Goal: Information Seeking & Learning: Learn about a topic

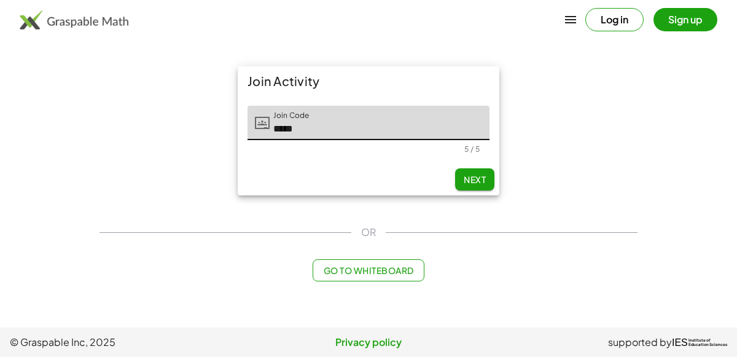
click at [467, 179] on span "Next" at bounding box center [474, 179] width 22 height 11
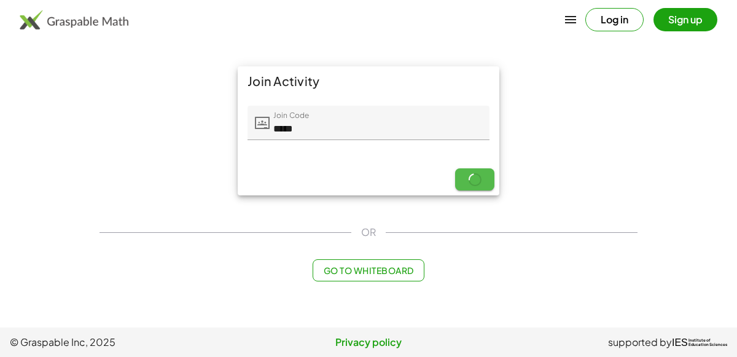
type input "*****"
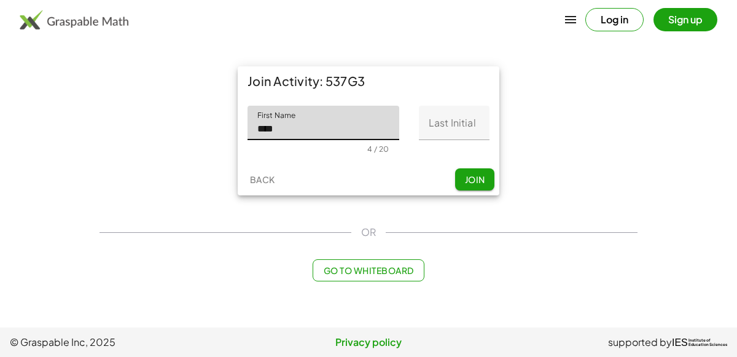
type input "****"
click at [463, 131] on input "Last Initial" at bounding box center [454, 123] width 71 height 34
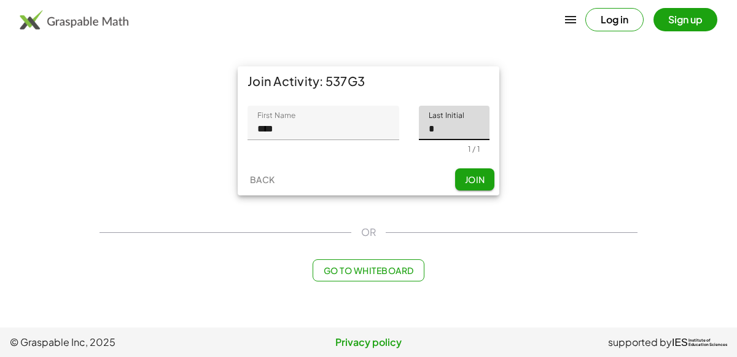
type input "*"
click at [481, 182] on span "Join" at bounding box center [474, 179] width 20 height 11
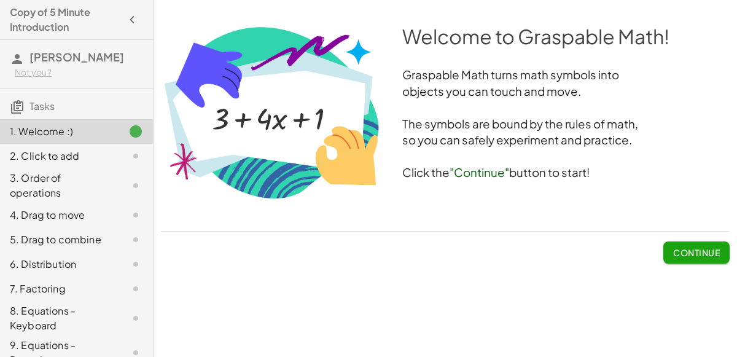
click at [665, 249] on button "Continue" at bounding box center [696, 252] width 66 height 22
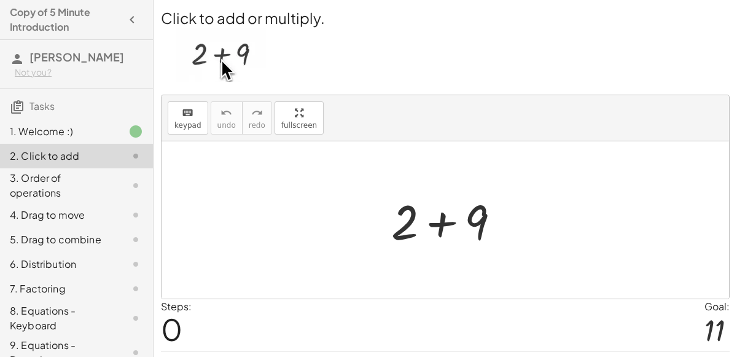
click at [480, 223] on div at bounding box center [450, 219] width 131 height 63
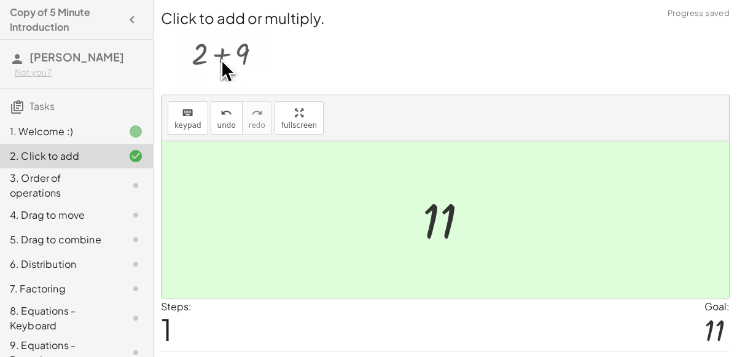
click at [132, 189] on icon at bounding box center [135, 185] width 15 height 15
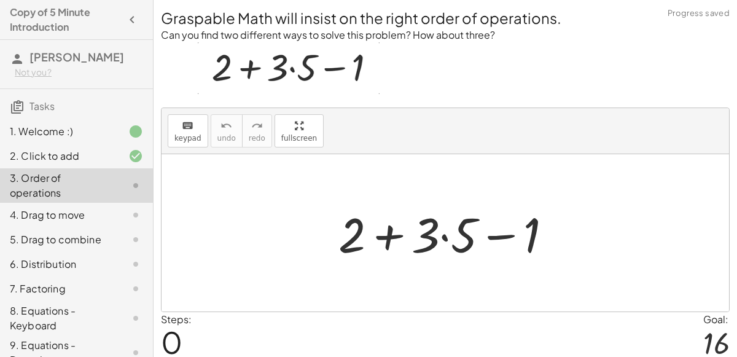
click at [429, 247] on div at bounding box center [450, 232] width 236 height 63
click at [403, 237] on div at bounding box center [450, 232] width 236 height 63
click at [502, 236] on div at bounding box center [450, 232] width 236 height 63
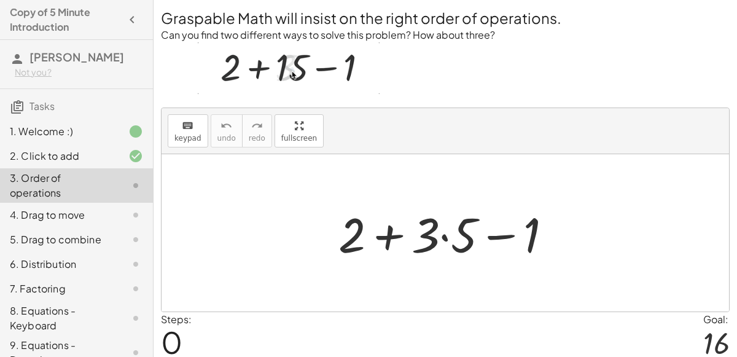
click at [446, 236] on div at bounding box center [450, 232] width 236 height 63
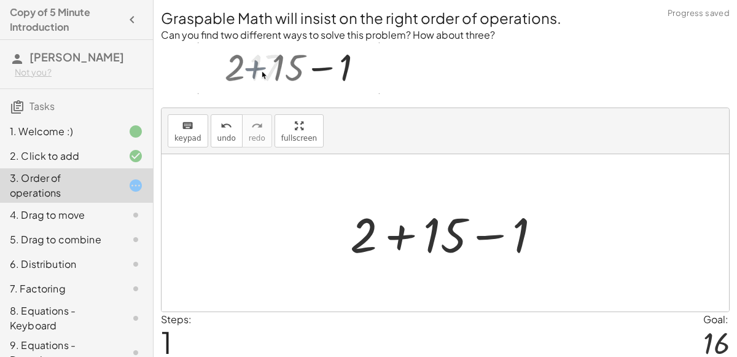
click at [406, 235] on div at bounding box center [450, 232] width 213 height 63
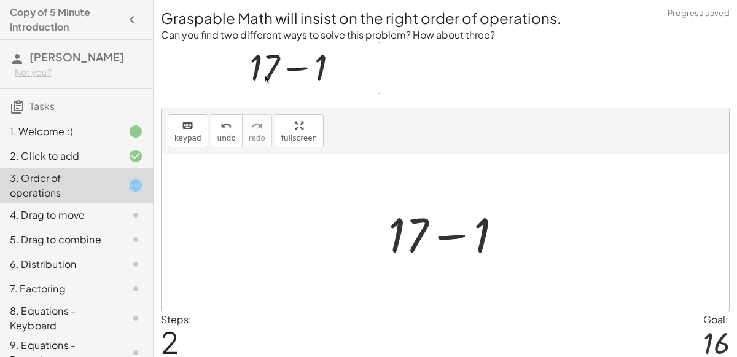
click at [443, 239] on div at bounding box center [450, 232] width 136 height 63
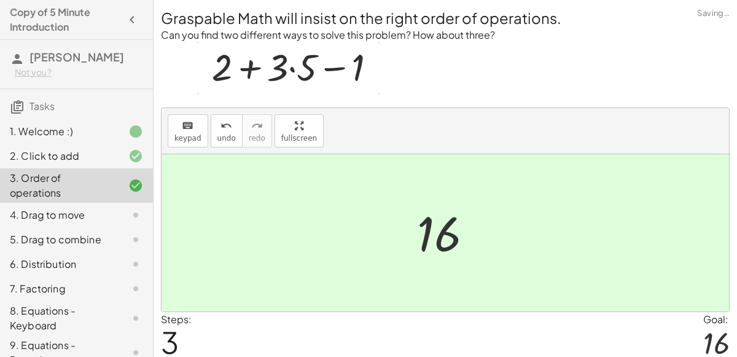
click at [115, 214] on div at bounding box center [126, 214] width 34 height 15
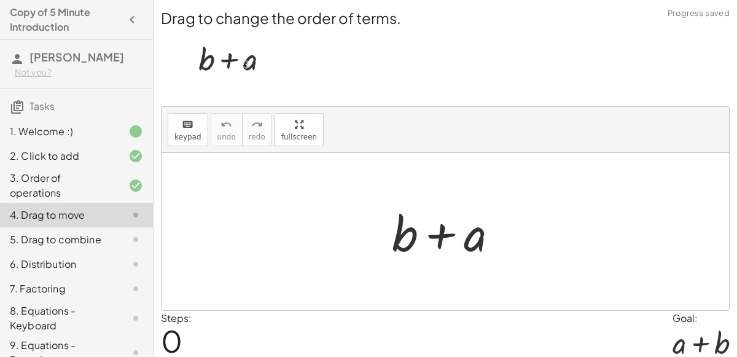
click at [435, 238] on div at bounding box center [449, 231] width 128 height 63
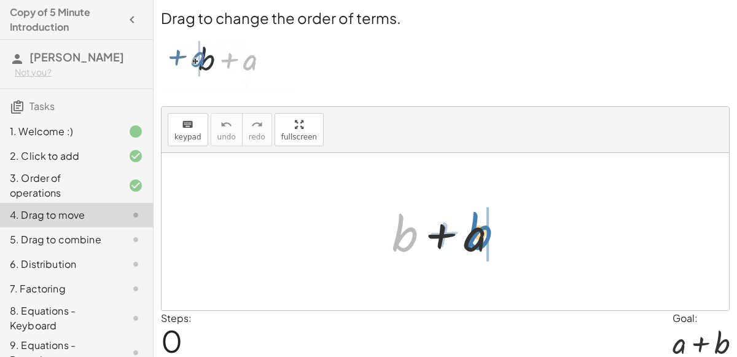
drag, startPoint x: 403, startPoint y: 230, endPoint x: 490, endPoint y: 227, distance: 86.6
click at [490, 227] on div at bounding box center [449, 231] width 128 height 63
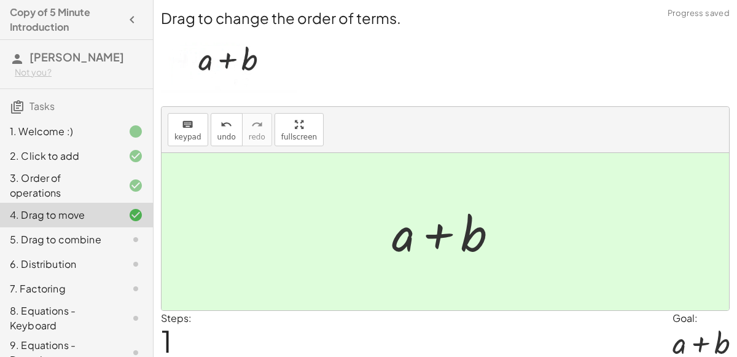
click at [133, 276] on div "5. Drag to combine" at bounding box center [76, 288] width 153 height 25
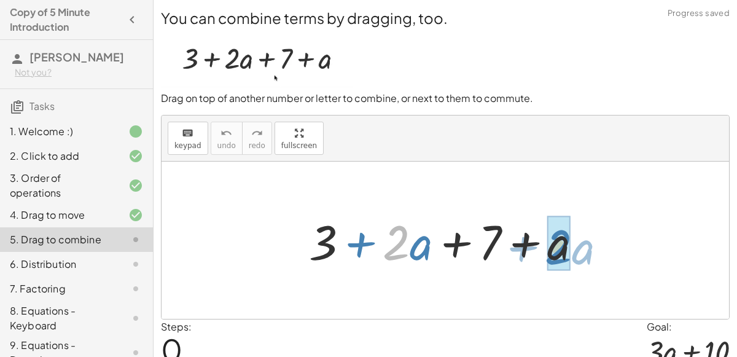
drag, startPoint x: 394, startPoint y: 240, endPoint x: 556, endPoint y: 244, distance: 162.1
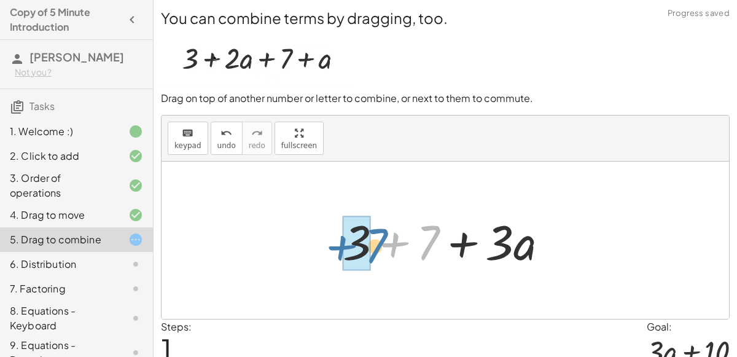
drag, startPoint x: 435, startPoint y: 246, endPoint x: 371, endPoint y: 248, distance: 63.9
click at [371, 248] on div at bounding box center [449, 240] width 227 height 63
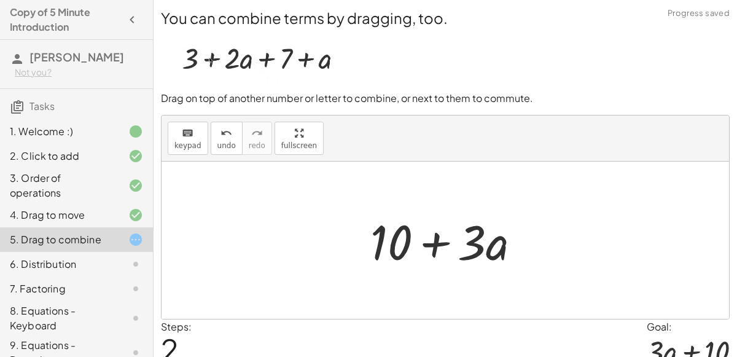
click at [435, 244] on div at bounding box center [450, 240] width 172 height 63
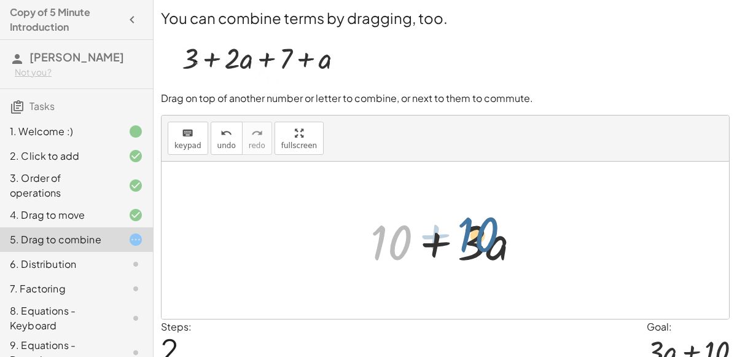
drag, startPoint x: 387, startPoint y: 241, endPoint x: 474, endPoint y: 233, distance: 87.5
click at [474, 233] on div at bounding box center [450, 240] width 172 height 63
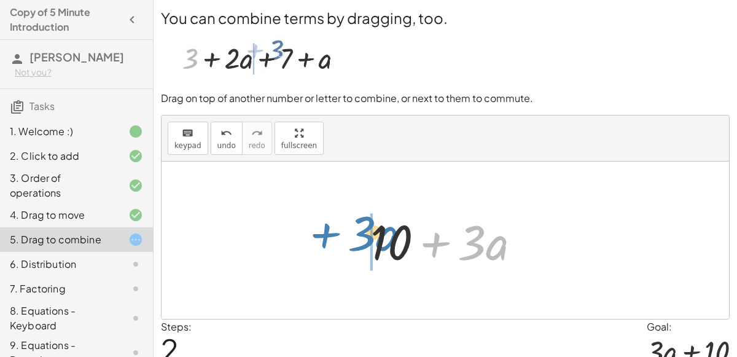
drag, startPoint x: 433, startPoint y: 242, endPoint x: 324, endPoint y: 233, distance: 109.6
click at [324, 233] on div "+ 3 + · 2 · a + 7 + a + 3 + 7 + · 3 · a + · 3 · a + + · a · 3 10" at bounding box center [444, 239] width 567 height 157
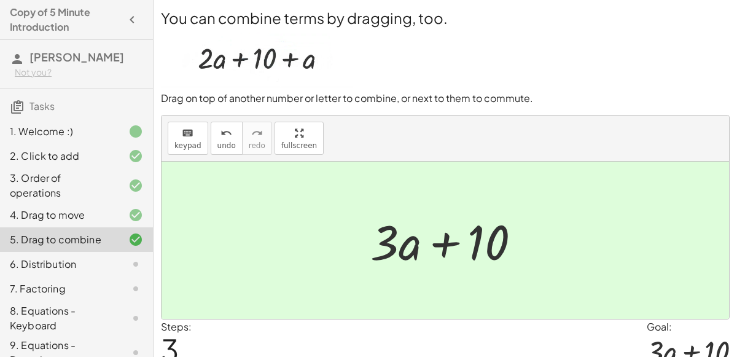
click at [118, 266] on div at bounding box center [126, 264] width 34 height 15
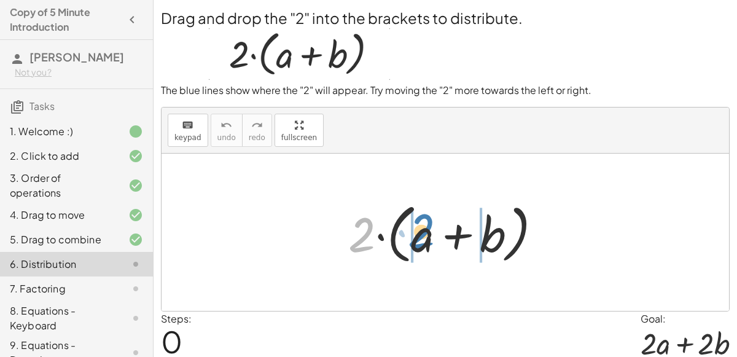
drag, startPoint x: 364, startPoint y: 234, endPoint x: 422, endPoint y: 229, distance: 58.0
click at [422, 229] on div at bounding box center [449, 232] width 215 height 71
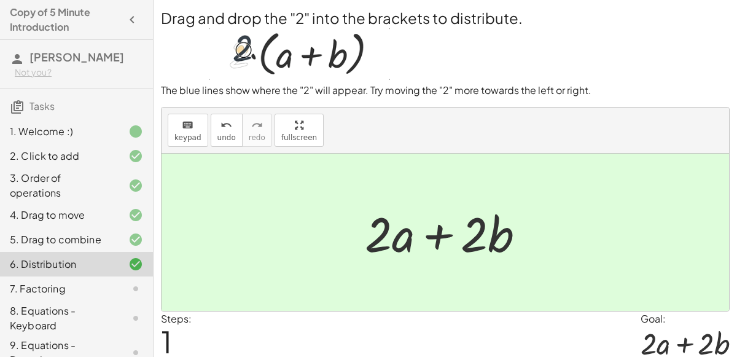
click at [136, 289] on icon at bounding box center [135, 288] width 15 height 15
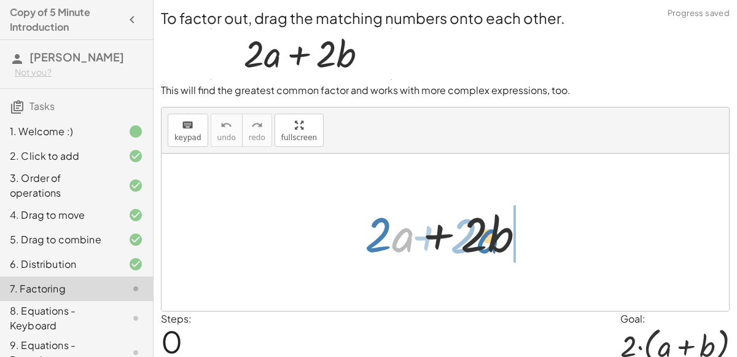
drag, startPoint x: 402, startPoint y: 247, endPoint x: 487, endPoint y: 248, distance: 85.3
click at [487, 248] on div at bounding box center [449, 232] width 182 height 63
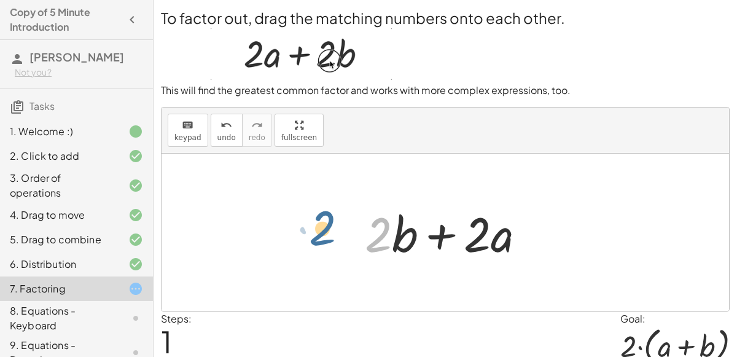
drag, startPoint x: 378, startPoint y: 238, endPoint x: 311, endPoint y: 230, distance: 67.4
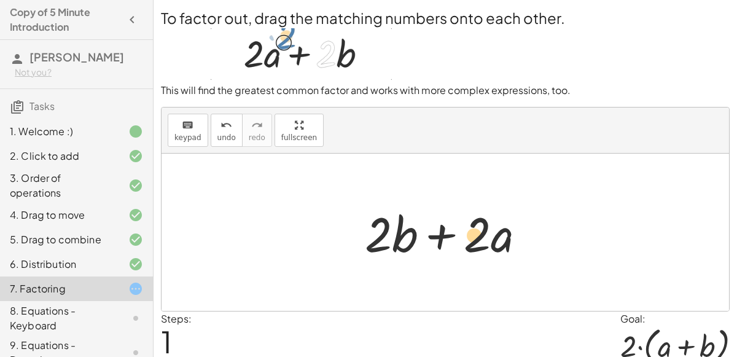
drag, startPoint x: 412, startPoint y: 236, endPoint x: 482, endPoint y: 237, distance: 70.0
click at [482, 237] on div at bounding box center [449, 232] width 182 height 63
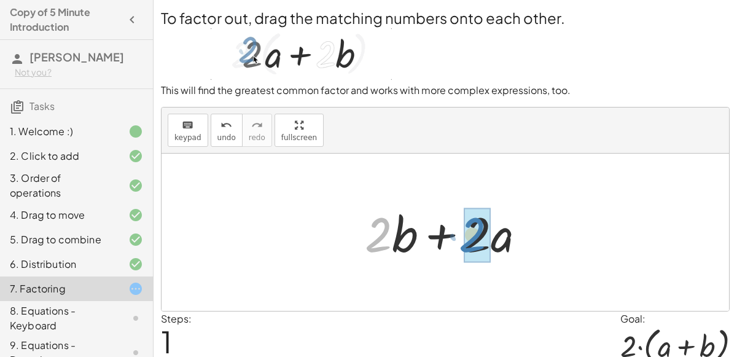
drag, startPoint x: 379, startPoint y: 239, endPoint x: 473, endPoint y: 239, distance: 93.9
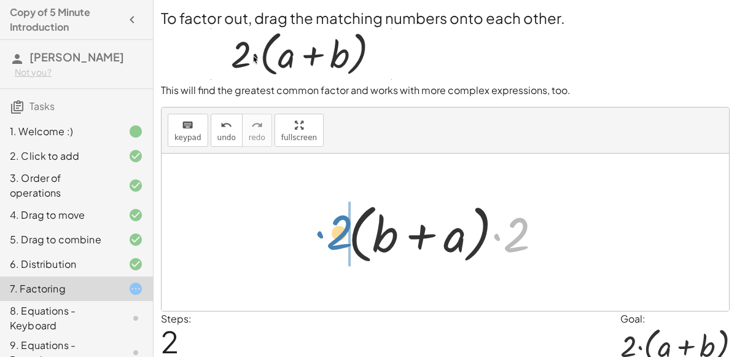
drag, startPoint x: 529, startPoint y: 238, endPoint x: 350, endPoint y: 235, distance: 179.3
click at [350, 235] on div at bounding box center [449, 232] width 215 height 71
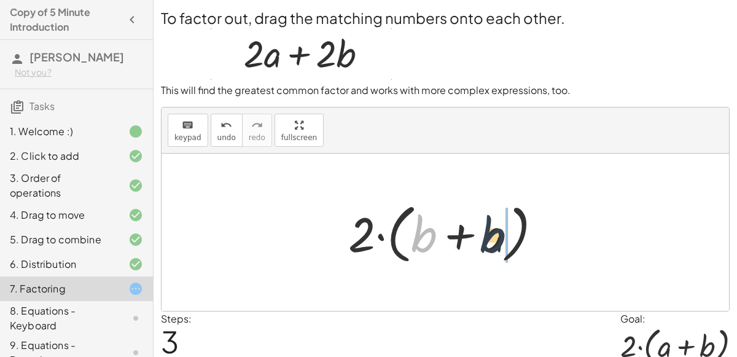
drag, startPoint x: 428, startPoint y: 227, endPoint x: 515, endPoint y: 230, distance: 87.2
click at [515, 230] on div at bounding box center [449, 232] width 215 height 71
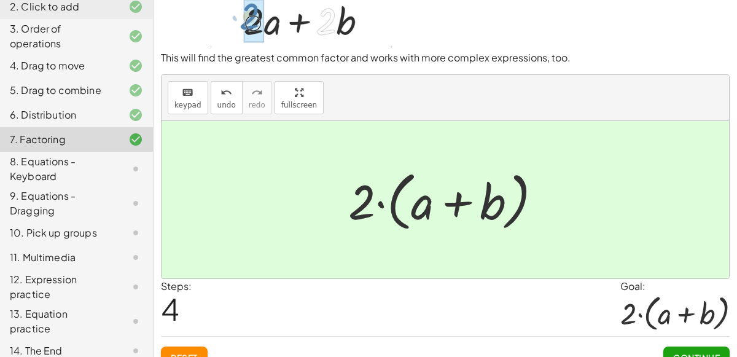
scroll to position [50, 0]
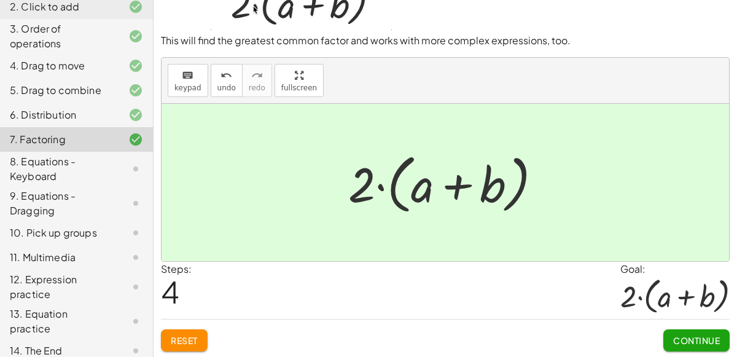
click at [142, 220] on div "8. Equations - Keyboard" at bounding box center [76, 232] width 153 height 25
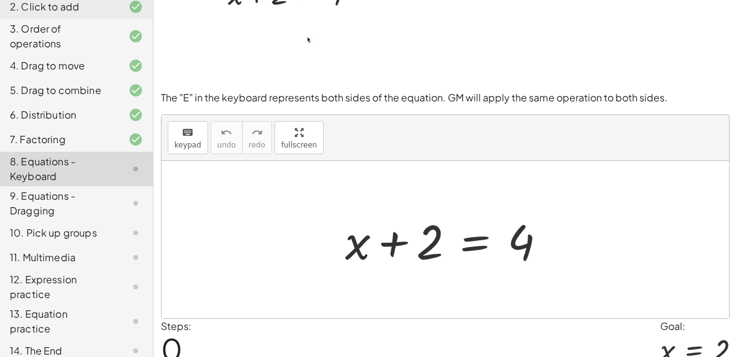
scroll to position [67, 0]
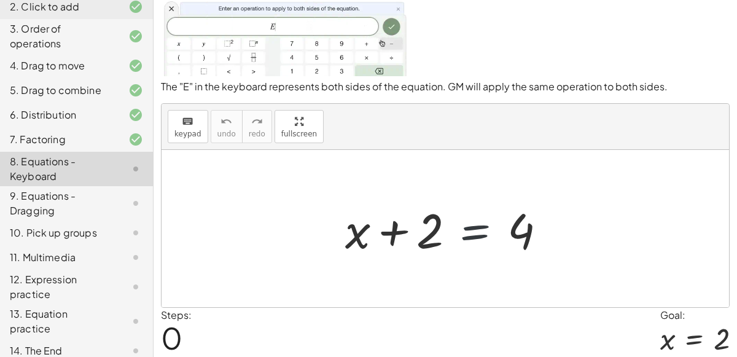
click at [506, 231] on div at bounding box center [450, 228] width 223 height 63
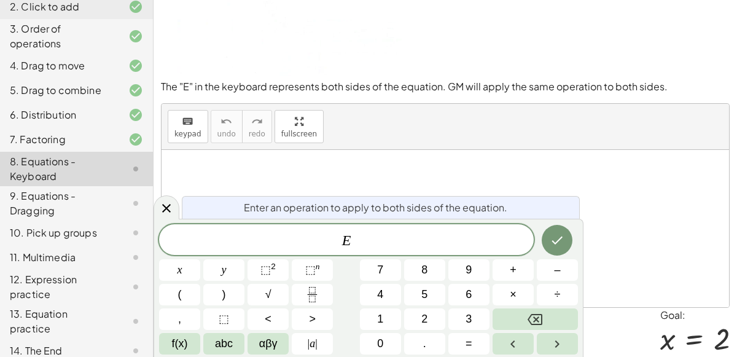
click at [545, 195] on div "+ x + 2 = 4" at bounding box center [446, 228] width 238 height 69
click at [173, 203] on div at bounding box center [166, 207] width 26 height 24
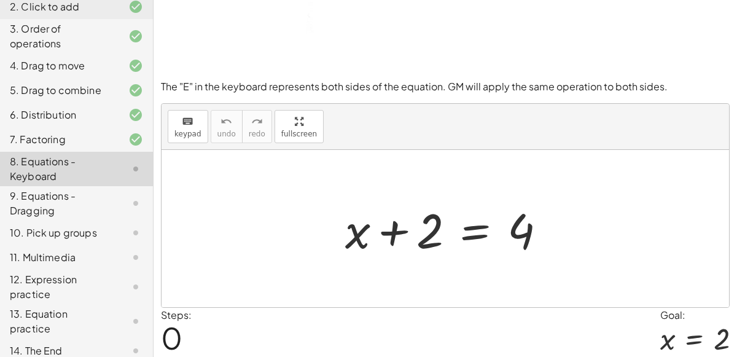
click at [478, 231] on div at bounding box center [450, 228] width 223 height 63
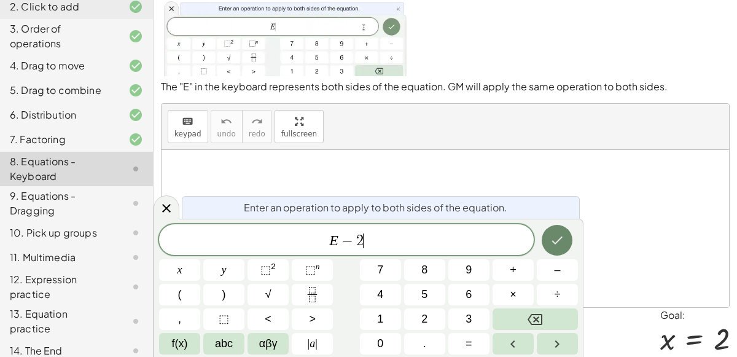
click at [563, 235] on icon "Done" at bounding box center [556, 240] width 15 height 15
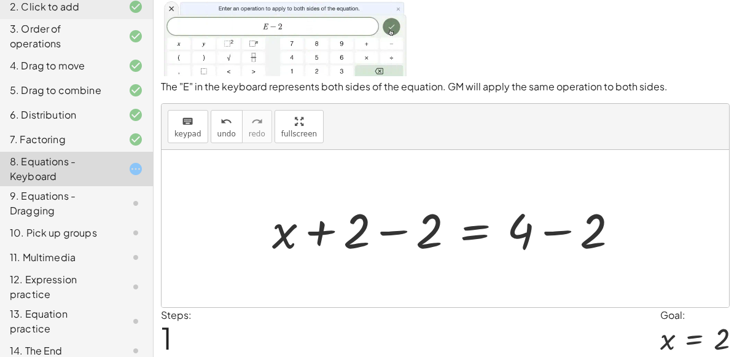
click at [430, 239] on div at bounding box center [450, 228] width 368 height 63
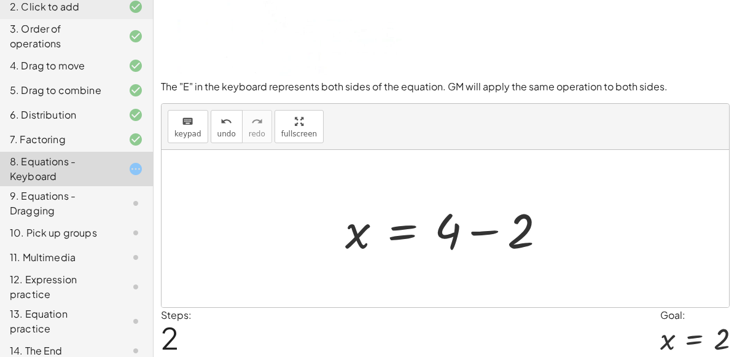
click at [461, 227] on div at bounding box center [450, 228] width 223 height 63
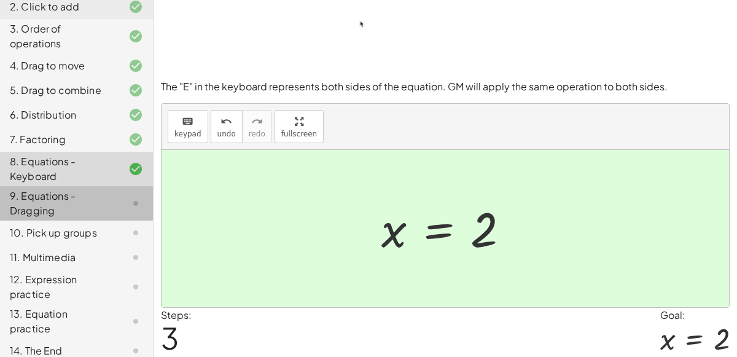
click at [77, 206] on div "9. Equations - Dragging" at bounding box center [59, 202] width 99 height 29
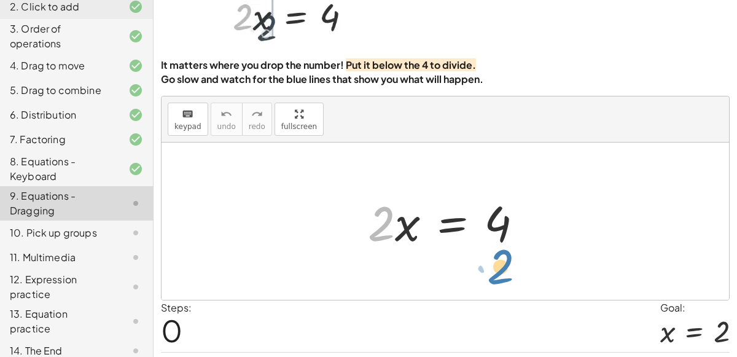
drag, startPoint x: 378, startPoint y: 225, endPoint x: 498, endPoint y: 268, distance: 128.0
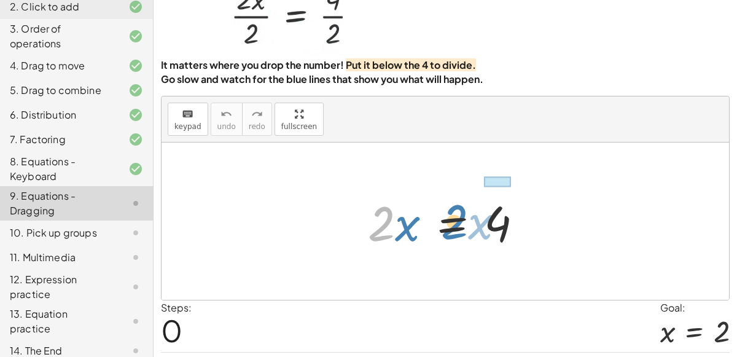
drag, startPoint x: 390, startPoint y: 236, endPoint x: 482, endPoint y: 234, distance: 92.1
click at [482, 234] on div at bounding box center [450, 221] width 177 height 63
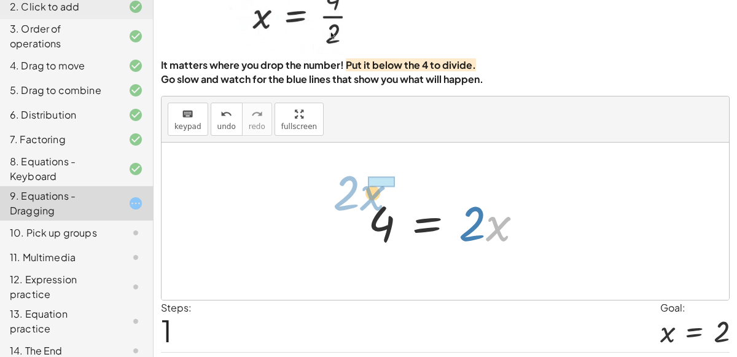
drag, startPoint x: 499, startPoint y: 220, endPoint x: 379, endPoint y: 184, distance: 125.8
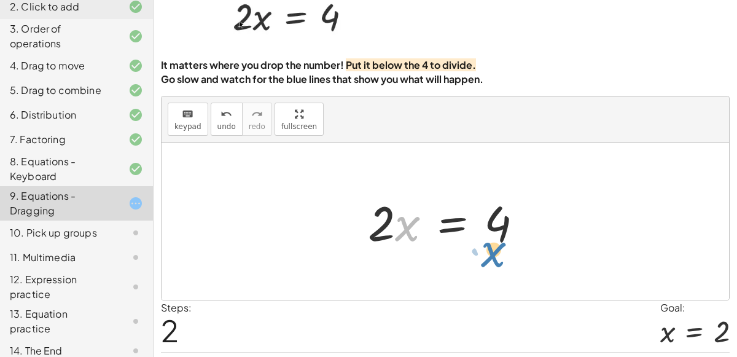
drag, startPoint x: 395, startPoint y: 219, endPoint x: 477, endPoint y: 225, distance: 81.9
click at [477, 225] on div at bounding box center [450, 221] width 177 height 63
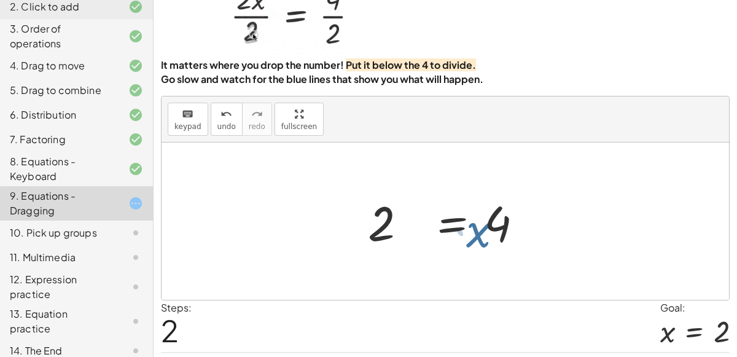
click at [476, 224] on div at bounding box center [450, 221] width 177 height 63
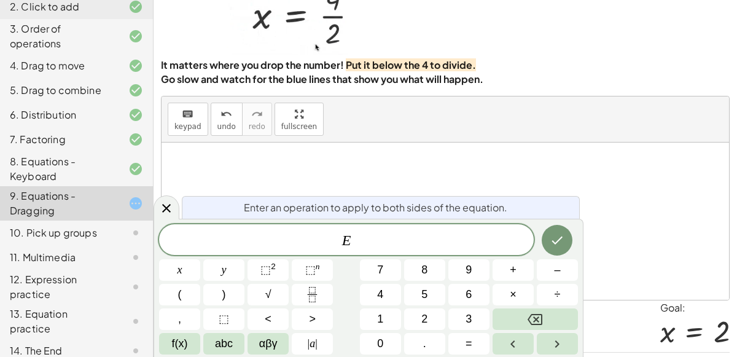
click at [502, 184] on div at bounding box center [444, 220] width 567 height 157
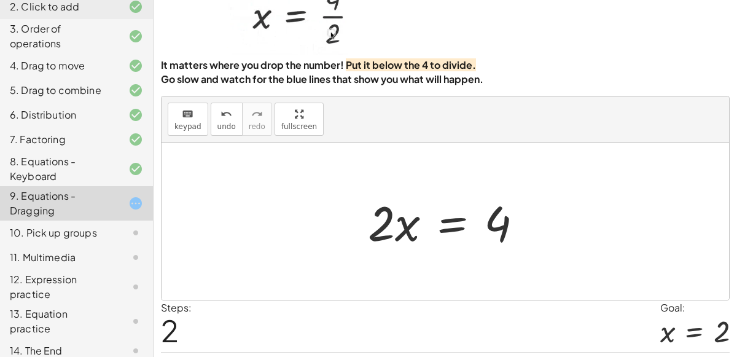
click at [407, 229] on div at bounding box center [450, 221] width 177 height 63
click at [374, 227] on div at bounding box center [450, 221] width 177 height 63
click at [462, 217] on div at bounding box center [450, 221] width 177 height 63
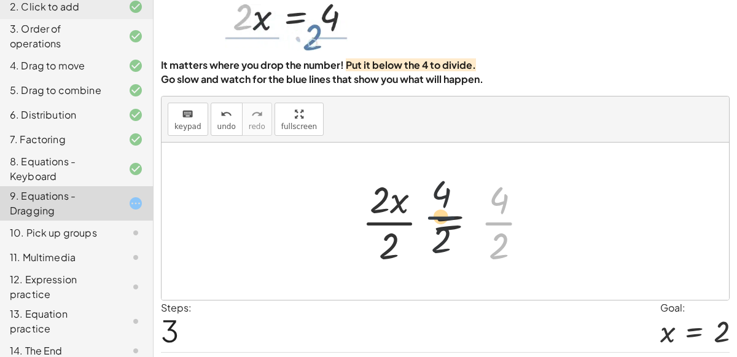
drag, startPoint x: 494, startPoint y: 215, endPoint x: 378, endPoint y: 214, distance: 116.0
click at [378, 214] on div at bounding box center [449, 221] width 189 height 95
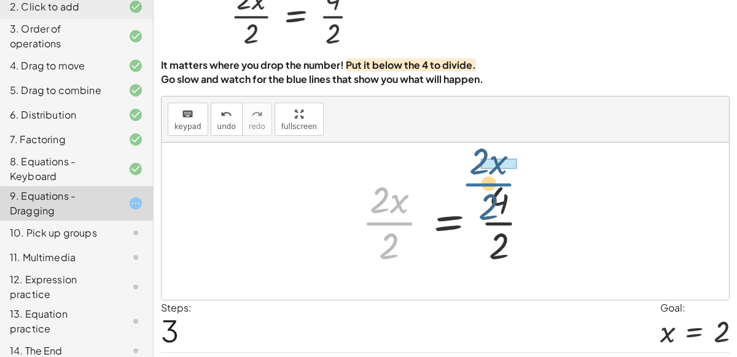
drag, startPoint x: 378, startPoint y: 215, endPoint x: 479, endPoint y: 175, distance: 108.9
click at [479, 175] on div at bounding box center [449, 221] width 189 height 95
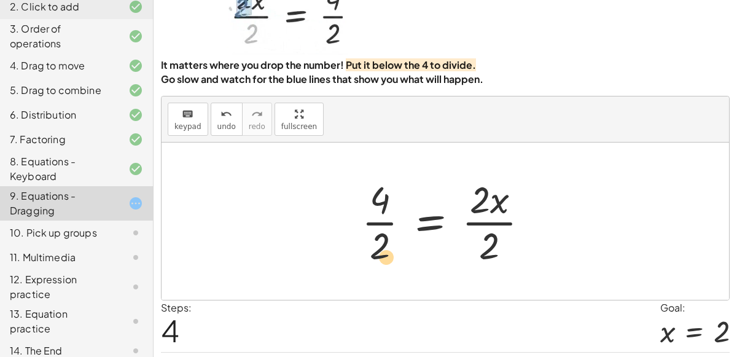
drag, startPoint x: 484, startPoint y: 195, endPoint x: 392, endPoint y: 252, distance: 108.9
click at [392, 252] on div at bounding box center [449, 221] width 189 height 95
drag, startPoint x: 482, startPoint y: 205, endPoint x: 415, endPoint y: 246, distance: 78.5
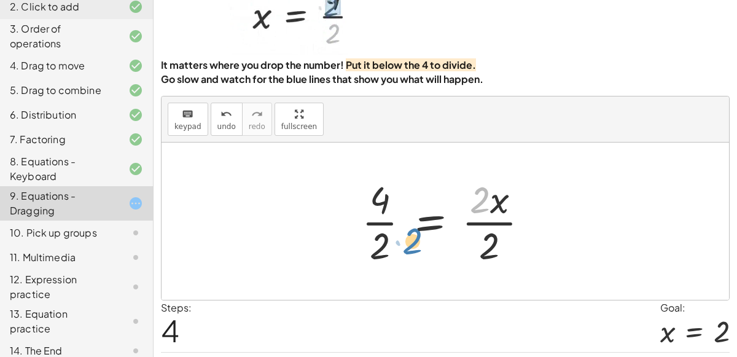
click at [415, 246] on div at bounding box center [449, 221] width 189 height 95
drag, startPoint x: 474, startPoint y: 188, endPoint x: 469, endPoint y: 242, distance: 53.6
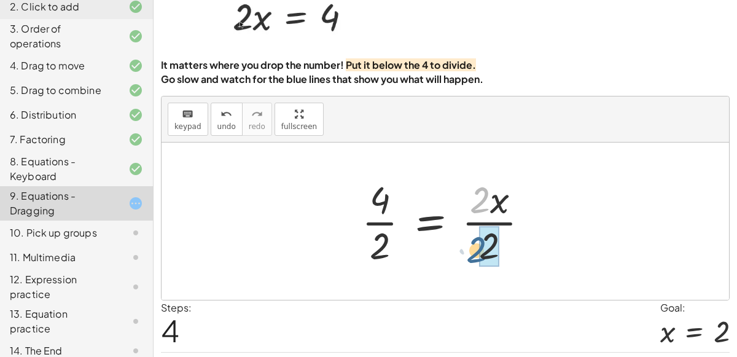
click at [469, 242] on div at bounding box center [449, 221] width 189 height 95
drag, startPoint x: 472, startPoint y: 207, endPoint x: 486, endPoint y: 240, distance: 35.2
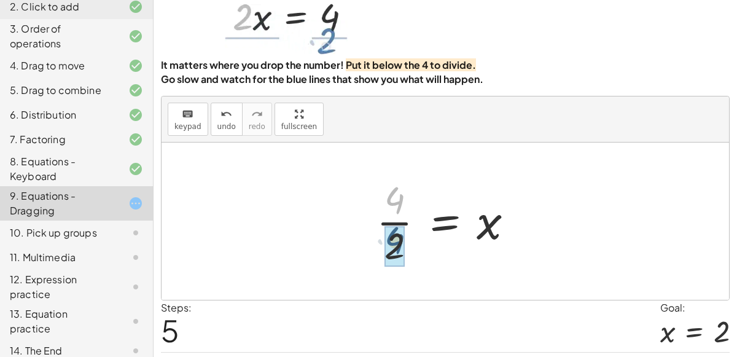
drag, startPoint x: 392, startPoint y: 207, endPoint x: 392, endPoint y: 247, distance: 40.5
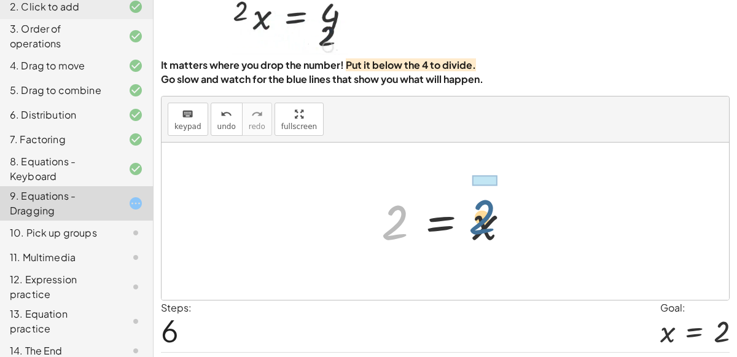
drag, startPoint x: 395, startPoint y: 227, endPoint x: 486, endPoint y: 222, distance: 91.0
click at [486, 222] on div at bounding box center [450, 221] width 150 height 61
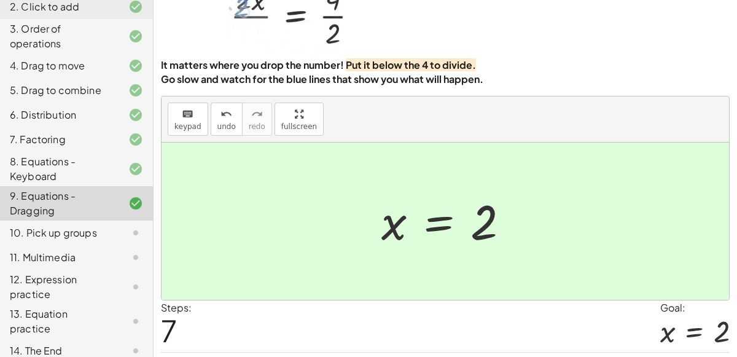
click at [104, 269] on div "10. Pick up groups" at bounding box center [76, 286] width 153 height 34
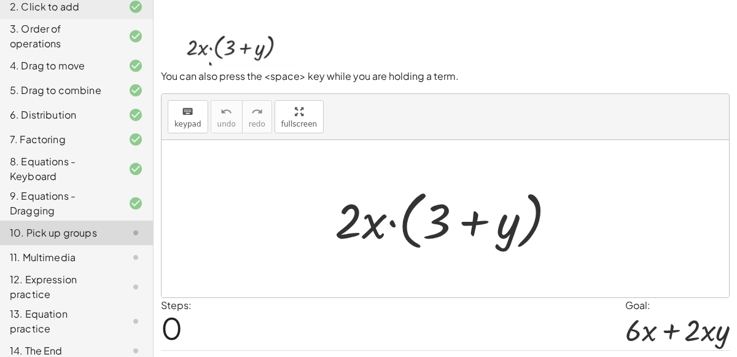
click at [347, 233] on div at bounding box center [449, 219] width 243 height 71
drag, startPoint x: 347, startPoint y: 233, endPoint x: 429, endPoint y: 238, distance: 82.4
click at [429, 238] on div at bounding box center [449, 219] width 243 height 71
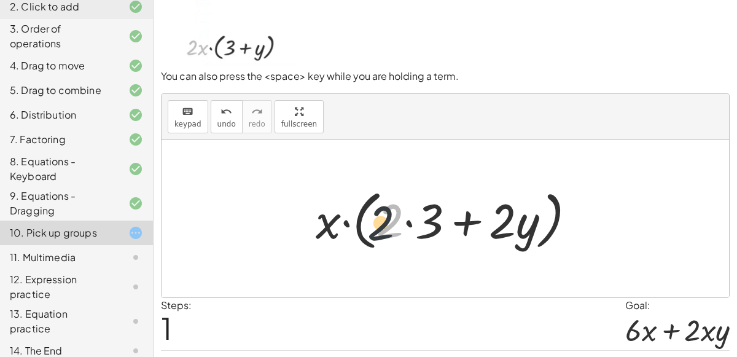
drag, startPoint x: 393, startPoint y: 228, endPoint x: 326, endPoint y: 238, distance: 67.7
click at [326, 238] on div at bounding box center [450, 219] width 282 height 71
drag, startPoint x: 381, startPoint y: 227, endPoint x: 286, endPoint y: 227, distance: 94.5
click at [286, 227] on div "· 2 · x · ( + 3 + y ) · 2 · x · ( + 3 + y ) · 2 · · 2 ·" at bounding box center [444, 218] width 567 height 157
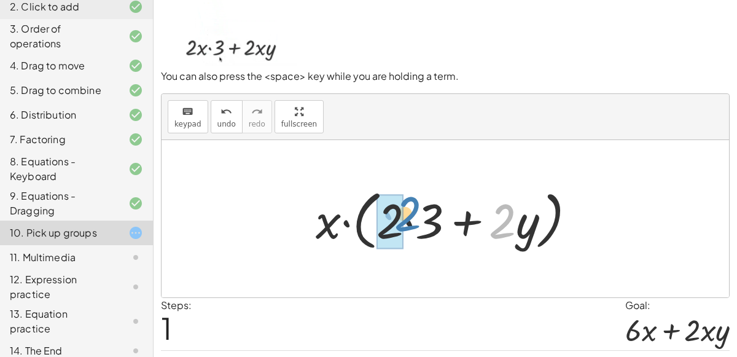
drag, startPoint x: 500, startPoint y: 218, endPoint x: 406, endPoint y: 211, distance: 94.8
click at [406, 211] on div at bounding box center [450, 219] width 282 height 71
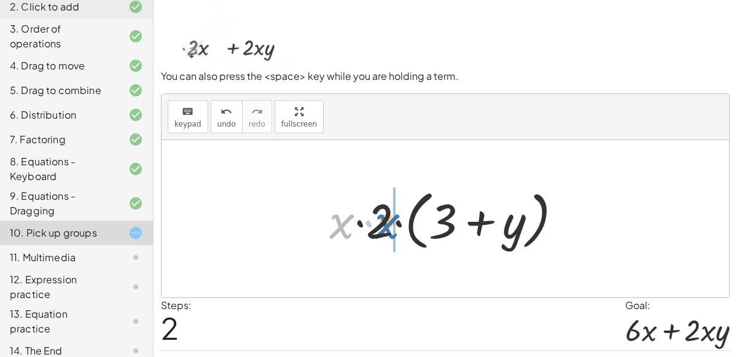
drag, startPoint x: 347, startPoint y: 227, endPoint x: 398, endPoint y: 227, distance: 50.3
click at [398, 227] on div at bounding box center [450, 219] width 255 height 71
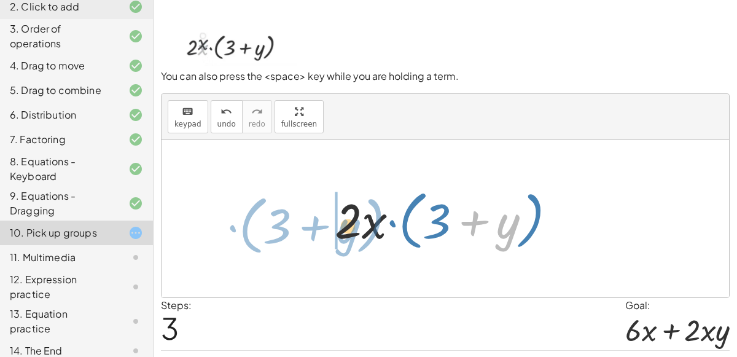
drag, startPoint x: 507, startPoint y: 222, endPoint x: 348, endPoint y: 227, distance: 159.1
click at [348, 227] on div at bounding box center [449, 219] width 243 height 71
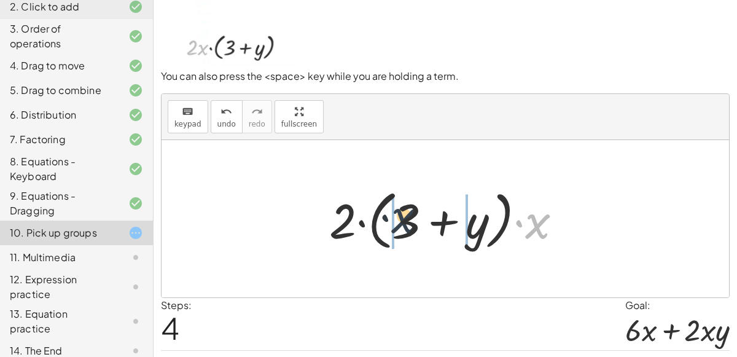
drag, startPoint x: 535, startPoint y: 228, endPoint x: 363, endPoint y: 225, distance: 171.3
click at [363, 225] on div at bounding box center [450, 219] width 255 height 71
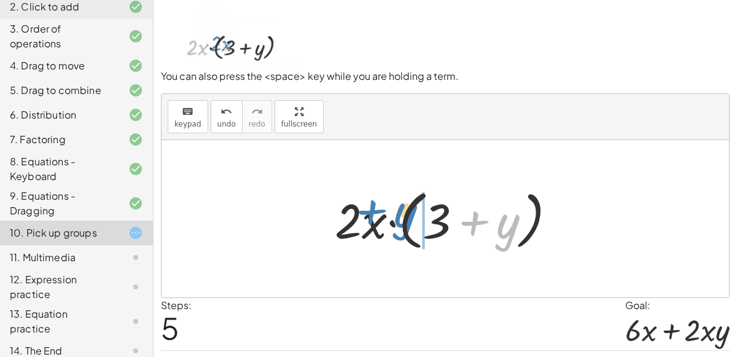
drag, startPoint x: 503, startPoint y: 222, endPoint x: 401, endPoint y: 211, distance: 103.1
click at [401, 211] on div at bounding box center [449, 219] width 243 height 71
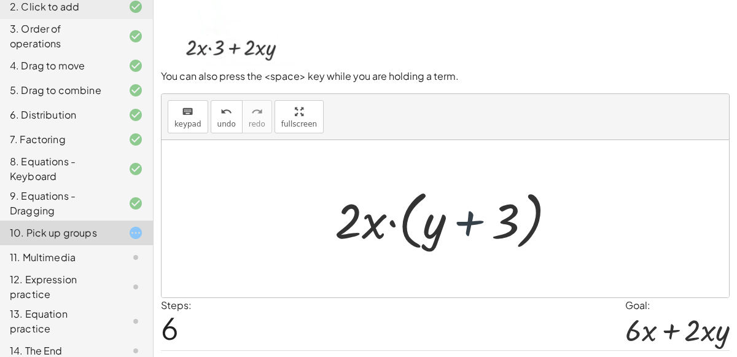
drag, startPoint x: 446, startPoint y: 228, endPoint x: 430, endPoint y: 224, distance: 16.5
click at [430, 224] on div at bounding box center [449, 219] width 243 height 71
drag, startPoint x: 499, startPoint y: 219, endPoint x: 377, endPoint y: 220, distance: 122.2
click at [377, 220] on div at bounding box center [449, 219] width 243 height 71
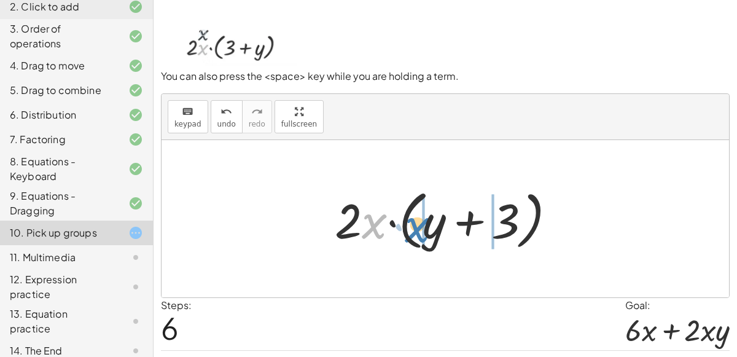
drag, startPoint x: 368, startPoint y: 218, endPoint x: 412, endPoint y: 220, distance: 44.3
click at [412, 220] on div at bounding box center [449, 219] width 243 height 71
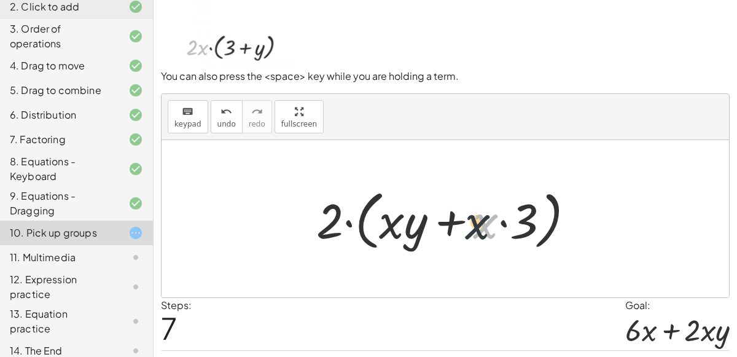
drag, startPoint x: 483, startPoint y: 226, endPoint x: 361, endPoint y: 219, distance: 122.4
click at [361, 219] on div at bounding box center [450, 219] width 280 height 71
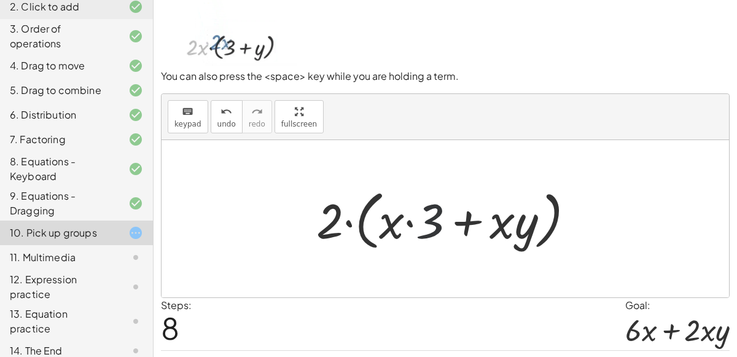
drag, startPoint x: 429, startPoint y: 232, endPoint x: 368, endPoint y: 216, distance: 62.8
click at [368, 216] on div at bounding box center [450, 219] width 280 height 71
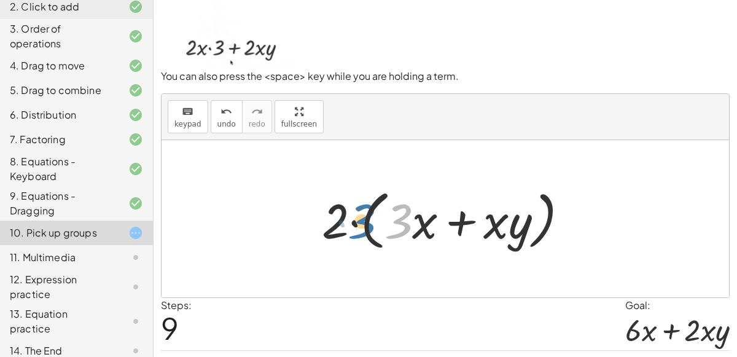
drag, startPoint x: 398, startPoint y: 221, endPoint x: 361, endPoint y: 221, distance: 36.8
click at [361, 221] on div at bounding box center [450, 219] width 268 height 71
drag, startPoint x: 397, startPoint y: 220, endPoint x: 327, endPoint y: 219, distance: 70.6
click at [327, 219] on div at bounding box center [450, 219] width 268 height 71
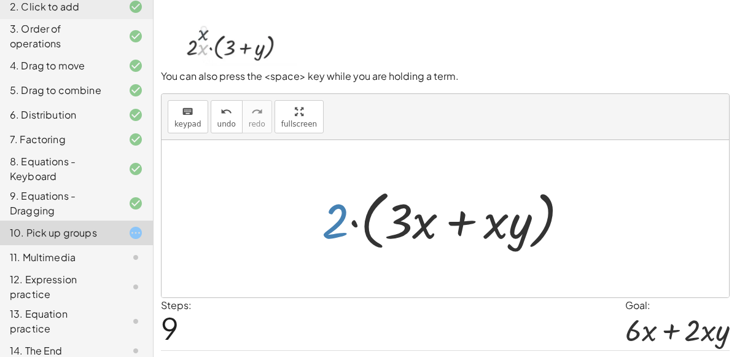
click at [332, 225] on div at bounding box center [450, 219] width 268 height 71
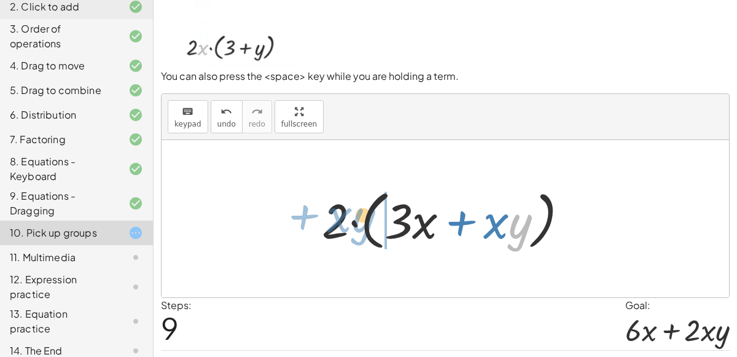
drag, startPoint x: 514, startPoint y: 229, endPoint x: 357, endPoint y: 223, distance: 157.3
click at [357, 223] on div at bounding box center [450, 219] width 268 height 71
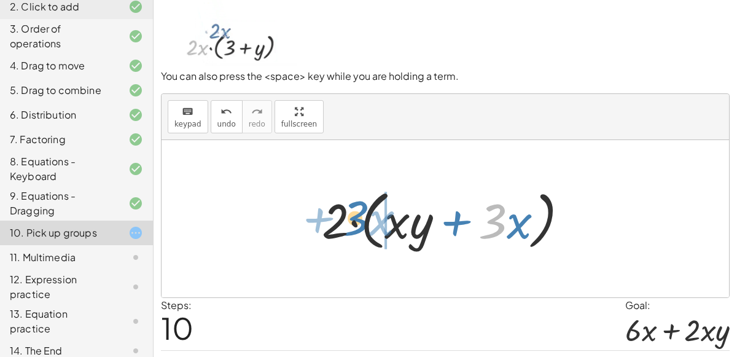
drag, startPoint x: 498, startPoint y: 225, endPoint x: 360, endPoint y: 221, distance: 137.5
click at [360, 221] on div at bounding box center [450, 219] width 268 height 71
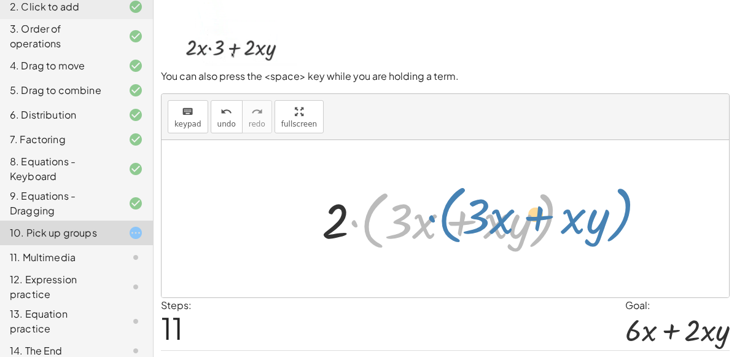
drag, startPoint x: 359, startPoint y: 223, endPoint x: 437, endPoint y: 217, distance: 78.2
click at [437, 217] on div at bounding box center [450, 219] width 268 height 71
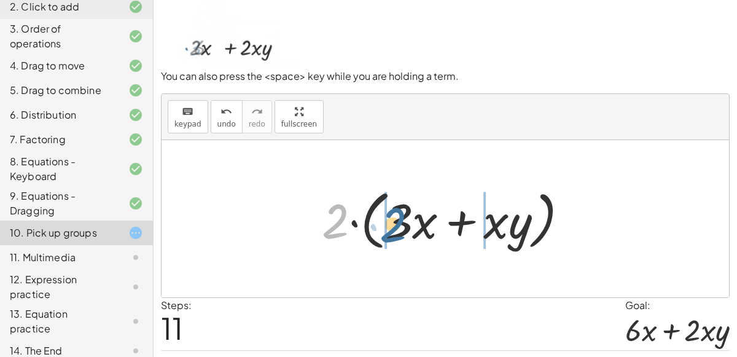
drag, startPoint x: 331, startPoint y: 219, endPoint x: 385, endPoint y: 220, distance: 54.6
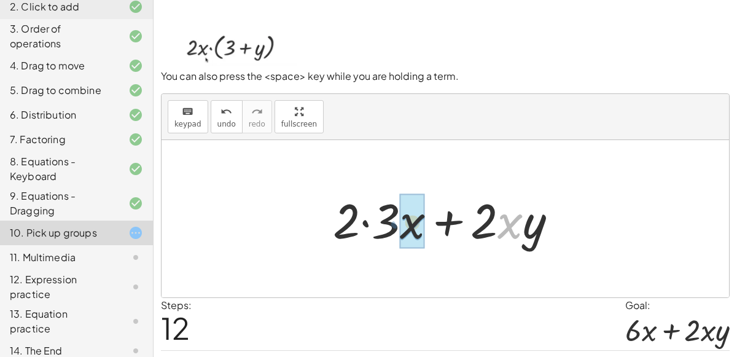
drag, startPoint x: 511, startPoint y: 226, endPoint x: 411, endPoint y: 226, distance: 100.1
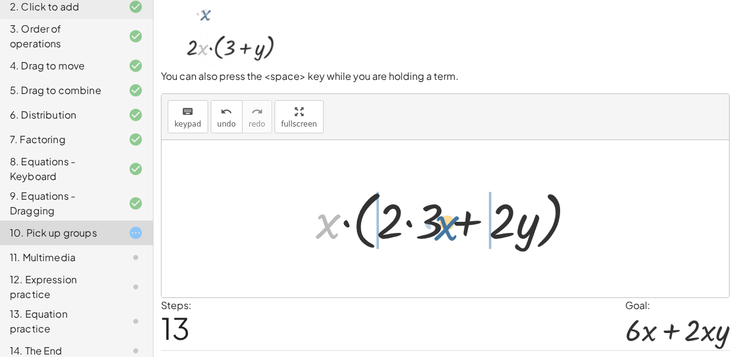
drag, startPoint x: 338, startPoint y: 228, endPoint x: 463, endPoint y: 229, distance: 125.2
click at [463, 229] on div at bounding box center [450, 219] width 282 height 71
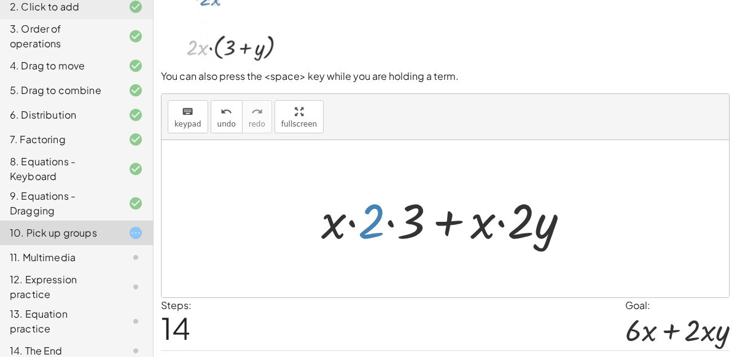
click at [384, 215] on div at bounding box center [450, 218] width 270 height 63
drag, startPoint x: 376, startPoint y: 216, endPoint x: 334, endPoint y: 214, distance: 41.8
click at [334, 214] on div at bounding box center [450, 218] width 270 height 63
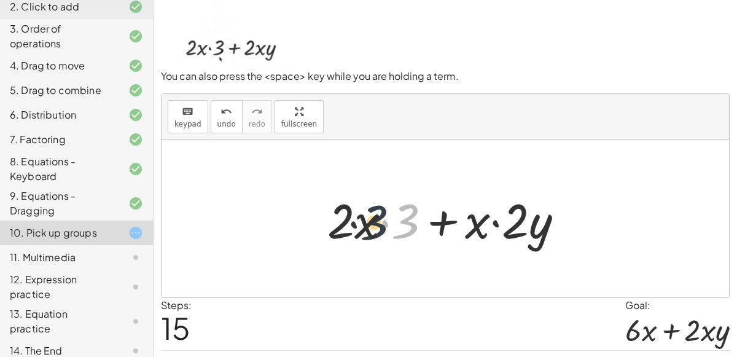
drag, startPoint x: 400, startPoint y: 219, endPoint x: 358, endPoint y: 221, distance: 41.8
click at [358, 221] on div at bounding box center [450, 218] width 258 height 63
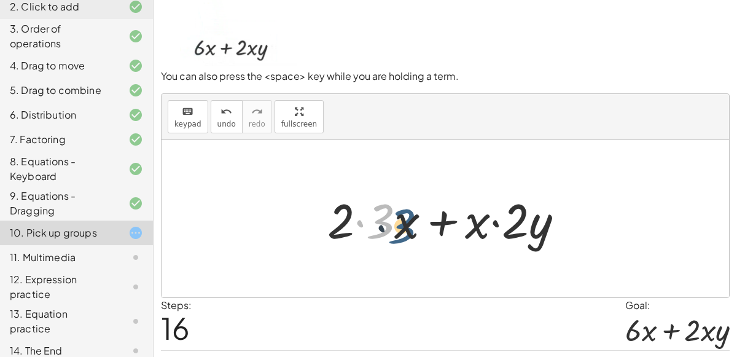
drag, startPoint x: 387, startPoint y: 215, endPoint x: 414, endPoint y: 221, distance: 27.6
click at [414, 221] on div at bounding box center [450, 218] width 258 height 63
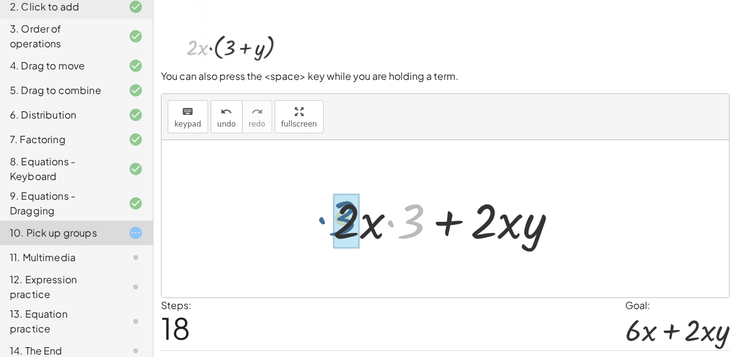
drag, startPoint x: 411, startPoint y: 227, endPoint x: 339, endPoint y: 223, distance: 71.9
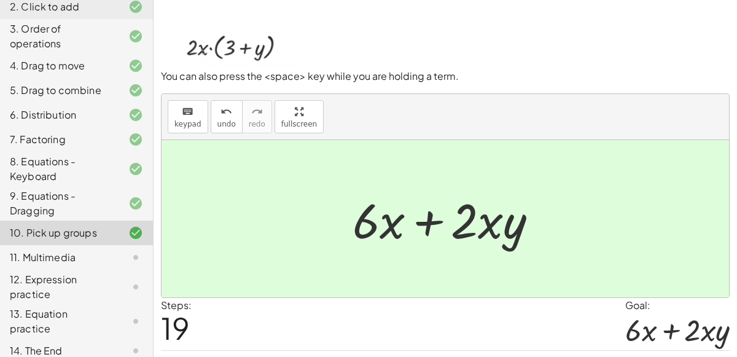
click at [91, 254] on div "11. Multimedia" at bounding box center [59, 257] width 99 height 15
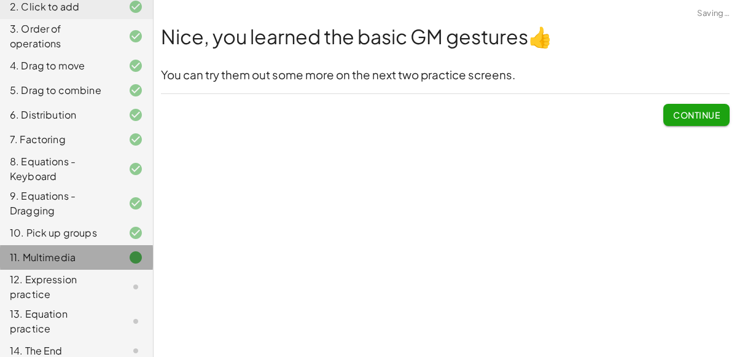
scroll to position [0, 0]
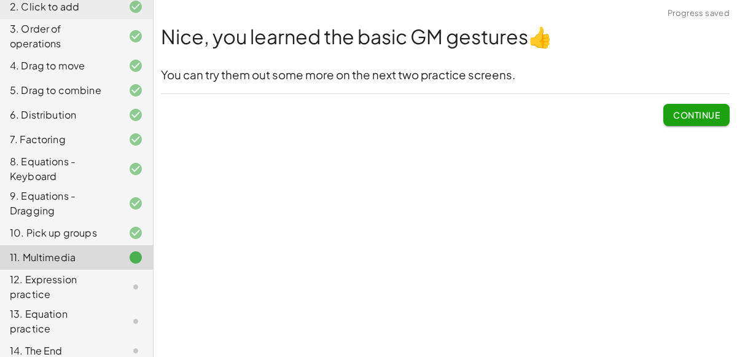
click at [694, 110] on span "Continue" at bounding box center [696, 114] width 47 height 11
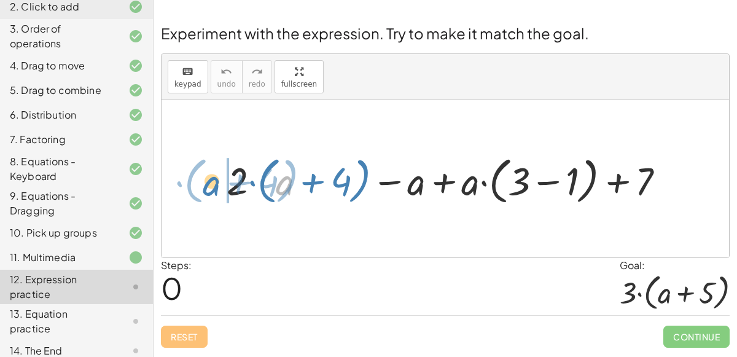
drag, startPoint x: 284, startPoint y: 182, endPoint x: 207, endPoint y: 183, distance: 76.1
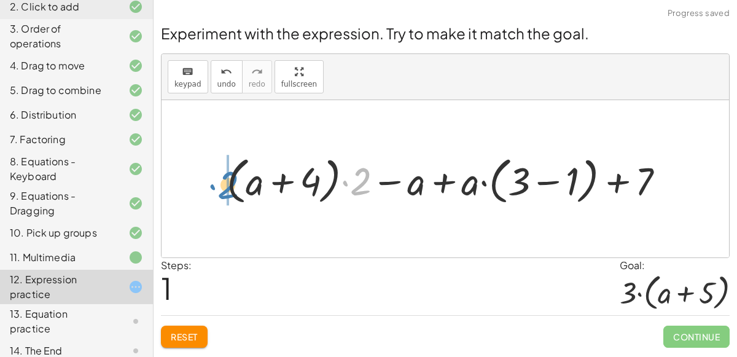
drag, startPoint x: 355, startPoint y: 184, endPoint x: 220, endPoint y: 188, distance: 135.1
click at [220, 188] on div at bounding box center [450, 178] width 460 height 57
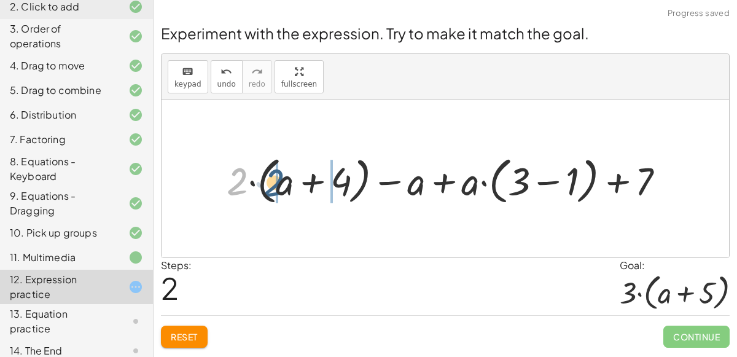
drag, startPoint x: 238, startPoint y: 180, endPoint x: 274, endPoint y: 180, distance: 36.8
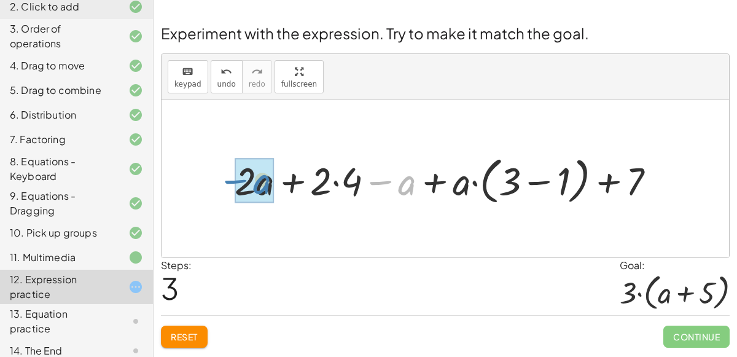
drag, startPoint x: 414, startPoint y: 189, endPoint x: 268, endPoint y: 188, distance: 146.1
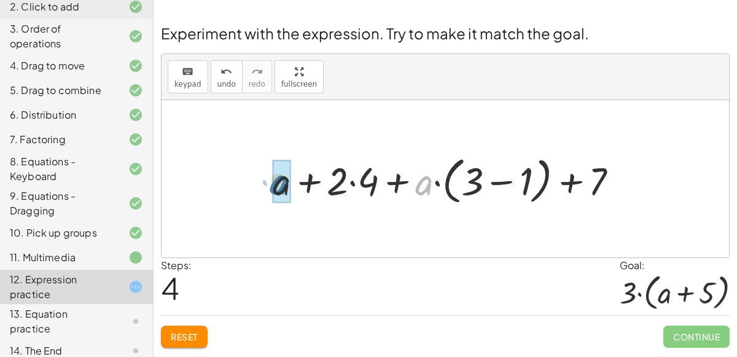
drag, startPoint x: 424, startPoint y: 184, endPoint x: 278, endPoint y: 184, distance: 145.5
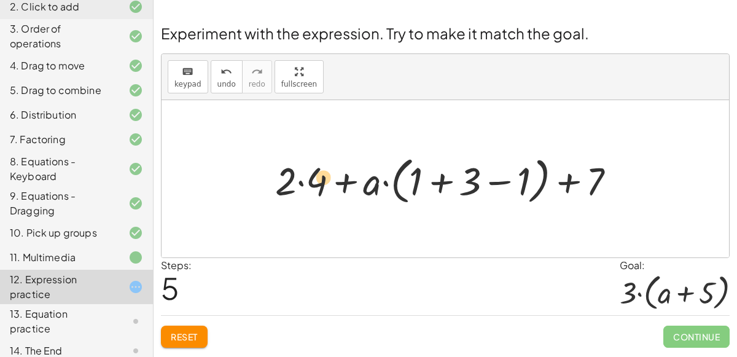
drag, startPoint x: 519, startPoint y: 180, endPoint x: 319, endPoint y: 176, distance: 200.1
click at [319, 176] on div at bounding box center [450, 178] width 362 height 57
drag, startPoint x: 521, startPoint y: 171, endPoint x: 500, endPoint y: 178, distance: 21.6
click at [500, 178] on div at bounding box center [450, 178] width 362 height 57
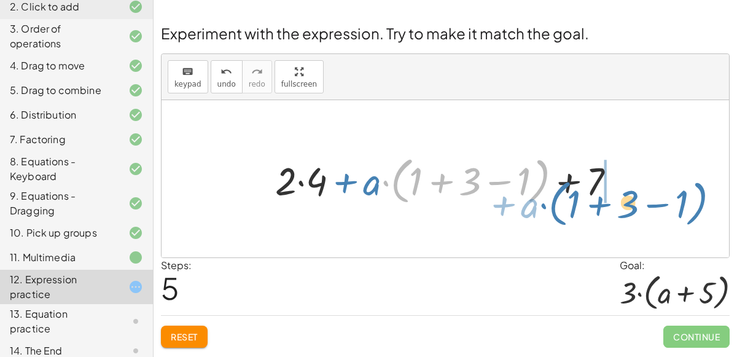
drag, startPoint x: 541, startPoint y: 165, endPoint x: 700, endPoint y: 182, distance: 159.9
click at [700, 182] on div "+ · 2 · ( + a + 4 ) − a + · a · ( + 3 − 1 ) + 7 + · ( + a + 4 ) · 2 − a + · a ·…" at bounding box center [444, 178] width 567 height 157
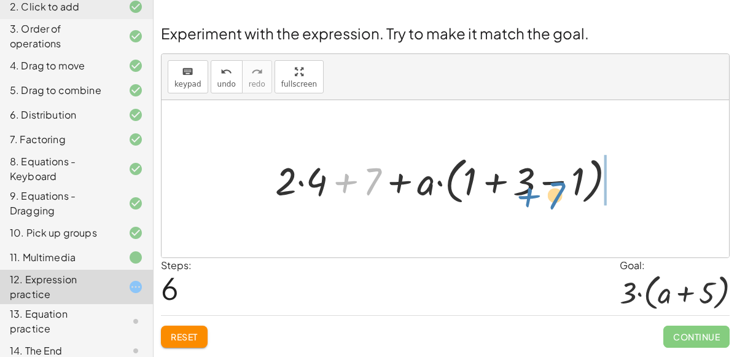
drag, startPoint x: 368, startPoint y: 176, endPoint x: 552, endPoint y: 190, distance: 184.1
click at [552, 190] on div at bounding box center [450, 178] width 362 height 57
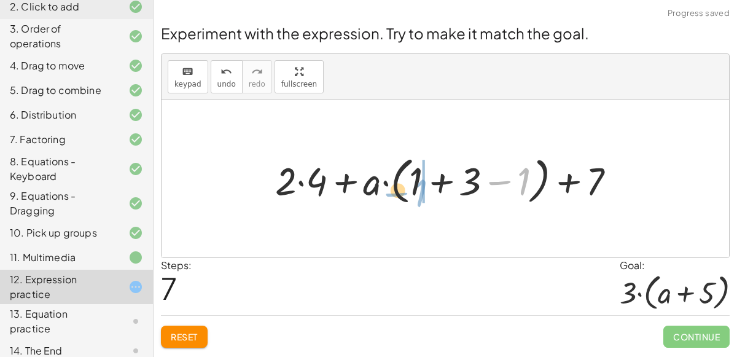
drag, startPoint x: 522, startPoint y: 173, endPoint x: 451, endPoint y: 190, distance: 73.2
click at [451, 190] on div at bounding box center [450, 178] width 362 height 57
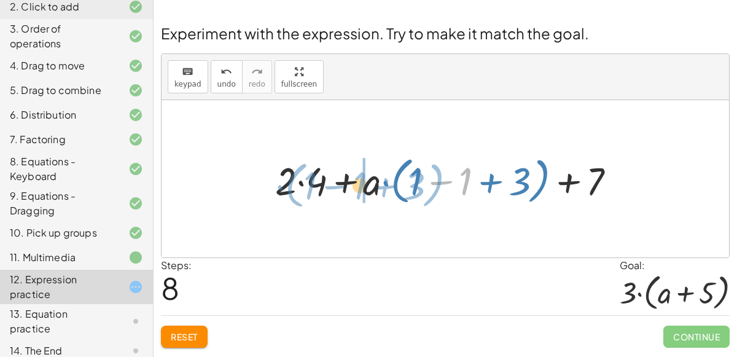
drag, startPoint x: 463, startPoint y: 179, endPoint x: 358, endPoint y: 183, distance: 105.7
click at [358, 183] on div at bounding box center [450, 178] width 362 height 57
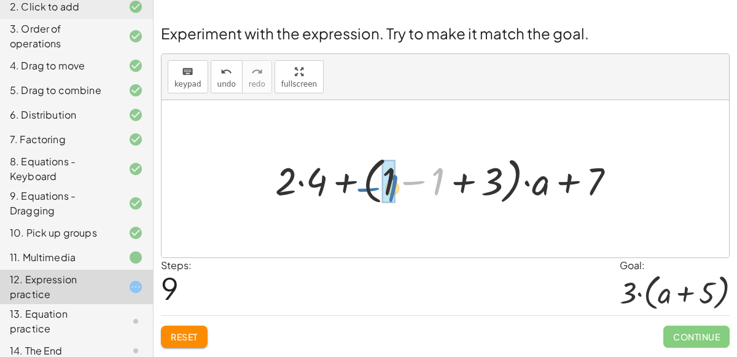
drag, startPoint x: 435, startPoint y: 173, endPoint x: 389, endPoint y: 180, distance: 45.9
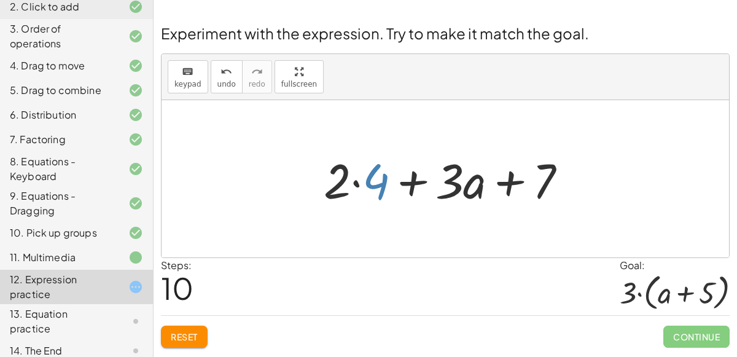
click at [378, 178] on div at bounding box center [449, 178] width 265 height 63
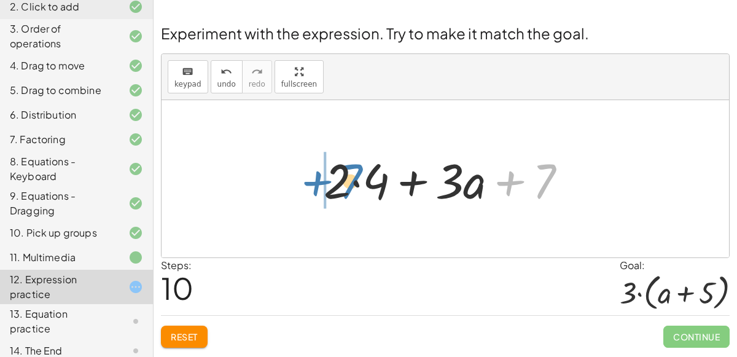
drag, startPoint x: 544, startPoint y: 169, endPoint x: 348, endPoint y: 169, distance: 195.8
click at [348, 169] on div at bounding box center [449, 178] width 265 height 63
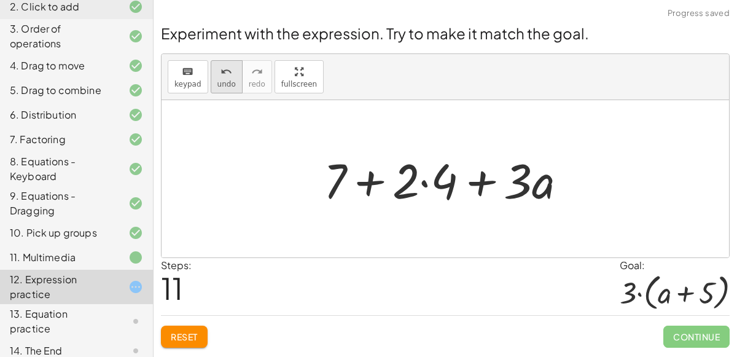
click at [221, 74] on icon "undo" at bounding box center [226, 71] width 12 height 15
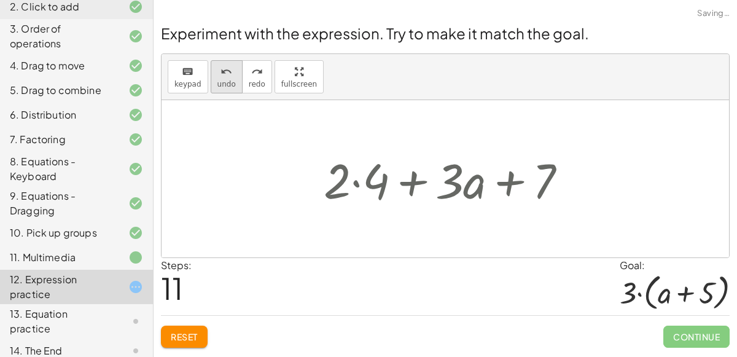
click at [221, 74] on icon "undo" at bounding box center [226, 71] width 12 height 15
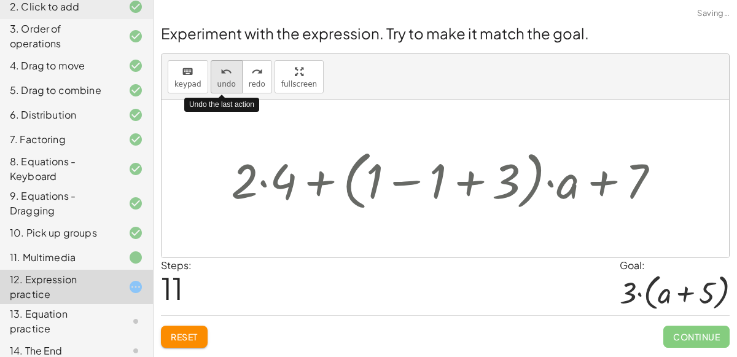
click at [221, 74] on icon "undo" at bounding box center [226, 71] width 12 height 15
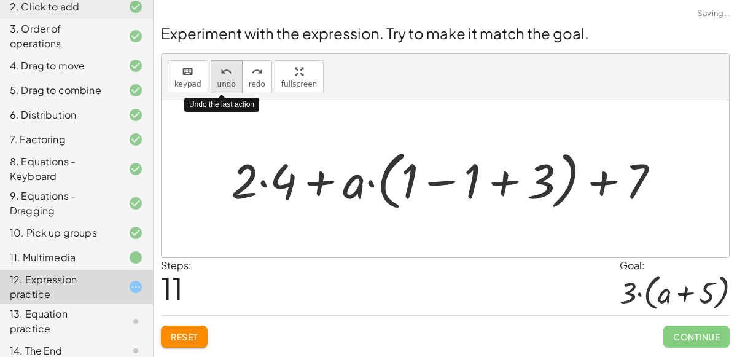
click at [221, 74] on icon "undo" at bounding box center [226, 71] width 12 height 15
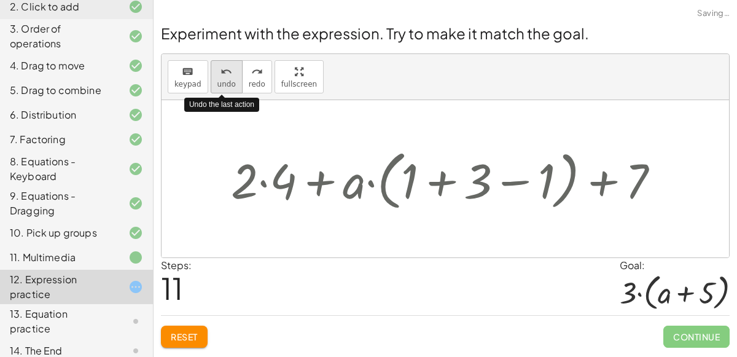
click at [221, 74] on icon "undo" at bounding box center [226, 71] width 12 height 15
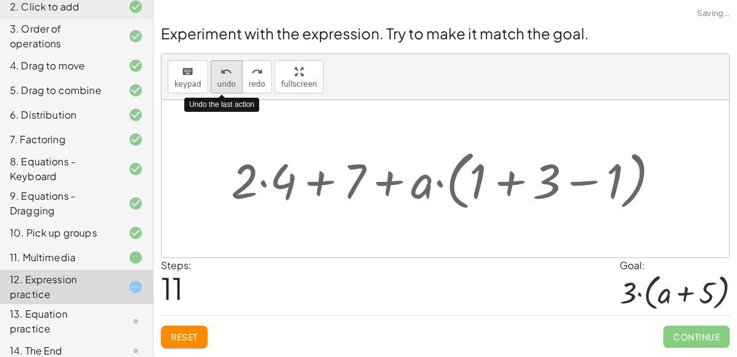
click at [221, 74] on icon "undo" at bounding box center [226, 71] width 12 height 15
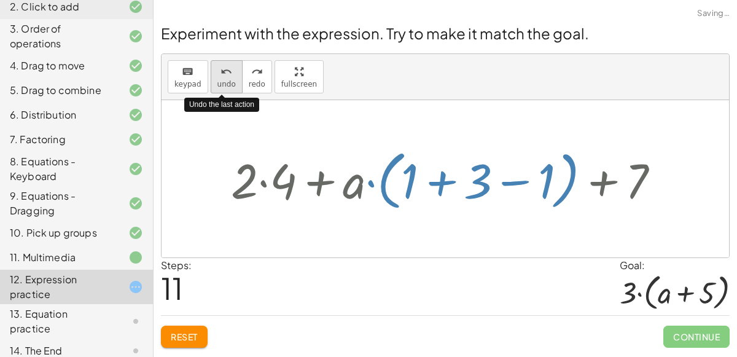
click at [221, 74] on icon "undo" at bounding box center [226, 71] width 12 height 15
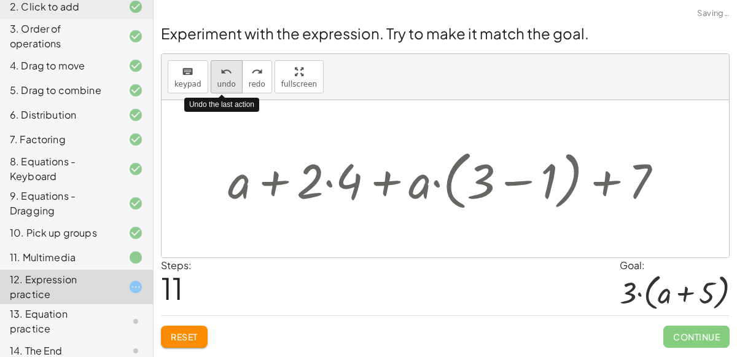
click at [221, 74] on icon "undo" at bounding box center [226, 71] width 12 height 15
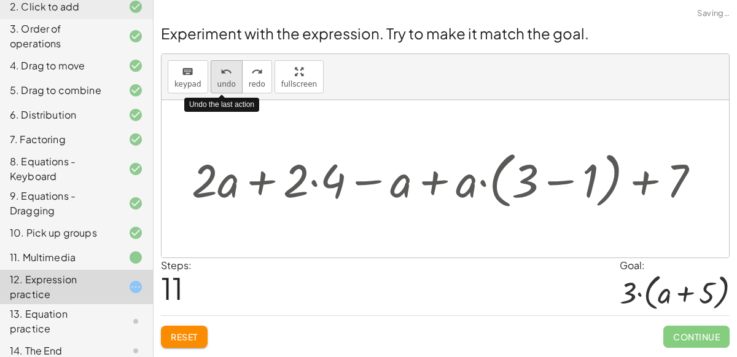
click at [221, 74] on icon "undo" at bounding box center [226, 71] width 12 height 15
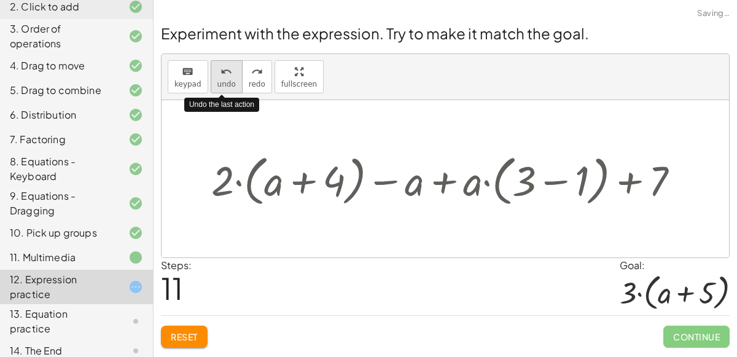
click at [221, 74] on icon "undo" at bounding box center [226, 71] width 12 height 15
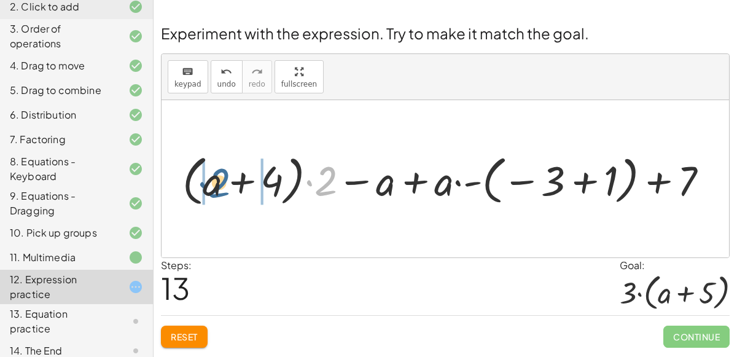
drag, startPoint x: 328, startPoint y: 179, endPoint x: 220, endPoint y: 180, distance: 108.7
click at [220, 180] on div at bounding box center [450, 179] width 548 height 60
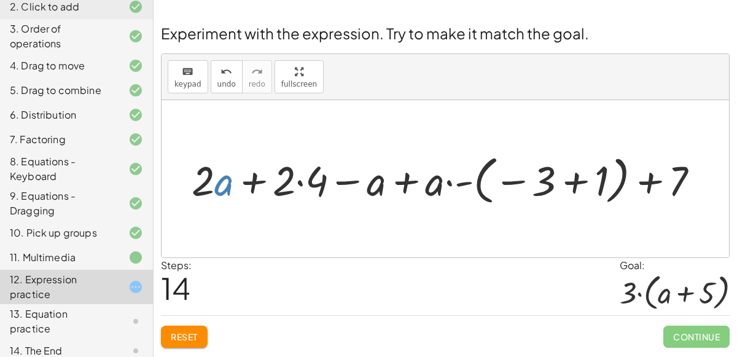
click at [227, 182] on div at bounding box center [450, 178] width 530 height 58
drag, startPoint x: 315, startPoint y: 180, endPoint x: 224, endPoint y: 177, distance: 90.9
click at [224, 177] on div at bounding box center [450, 178] width 530 height 58
drag, startPoint x: 314, startPoint y: 180, endPoint x: 202, endPoint y: 179, distance: 111.7
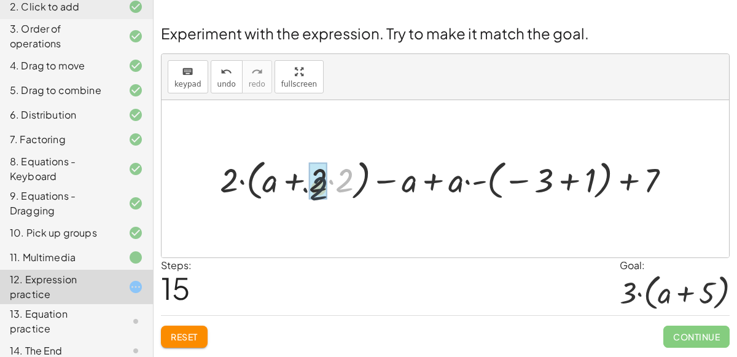
drag, startPoint x: 349, startPoint y: 179, endPoint x: 327, endPoint y: 186, distance: 23.3
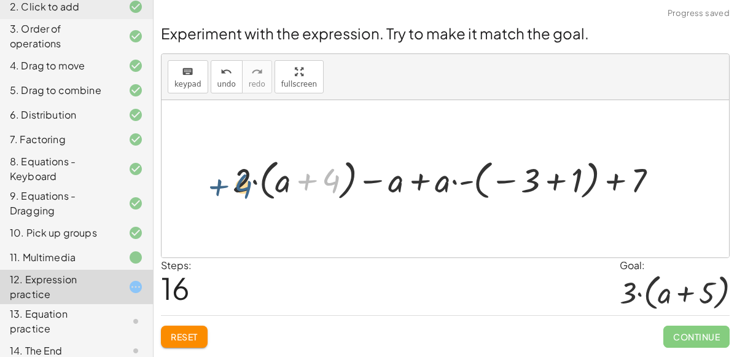
drag, startPoint x: 336, startPoint y: 174, endPoint x: 247, endPoint y: 180, distance: 89.2
click at [247, 180] on div at bounding box center [450, 178] width 447 height 50
drag, startPoint x: 284, startPoint y: 176, endPoint x: 330, endPoint y: 175, distance: 46.7
click at [330, 175] on div at bounding box center [450, 178] width 447 height 50
drag, startPoint x: 285, startPoint y: 177, endPoint x: 320, endPoint y: 175, distance: 35.6
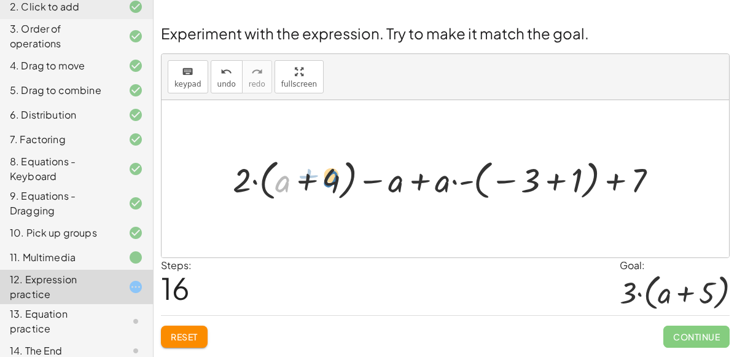
click at [320, 175] on div at bounding box center [450, 178] width 447 height 50
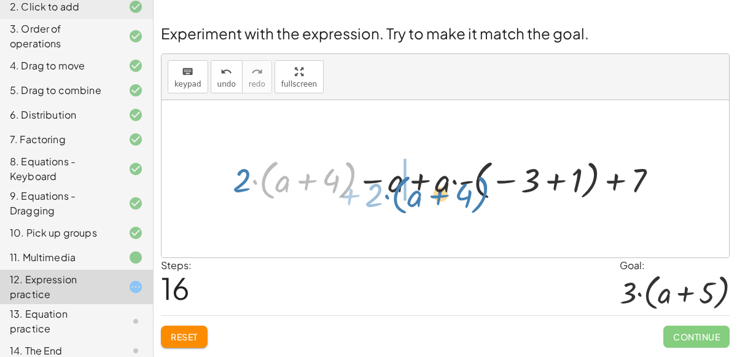
drag, startPoint x: 351, startPoint y: 161, endPoint x: 476, endPoint y: 169, distance: 124.8
click at [476, 169] on div at bounding box center [450, 178] width 447 height 50
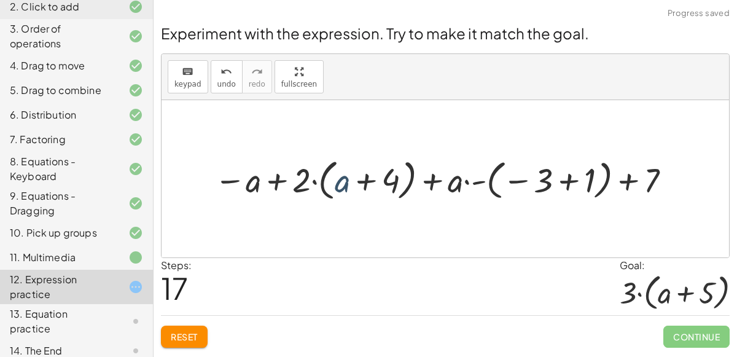
click at [343, 177] on div at bounding box center [444, 178] width 473 height 50
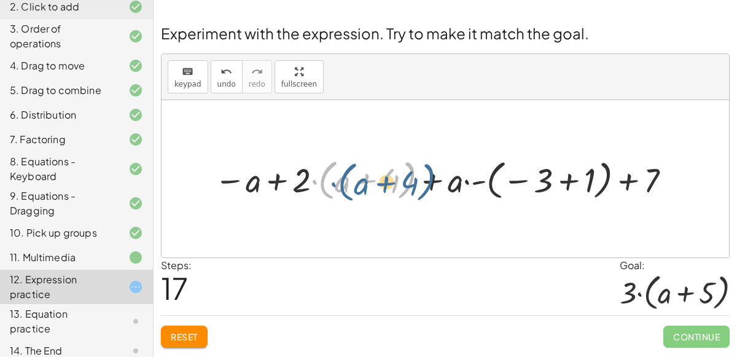
click at [317, 182] on div at bounding box center [444, 178] width 473 height 50
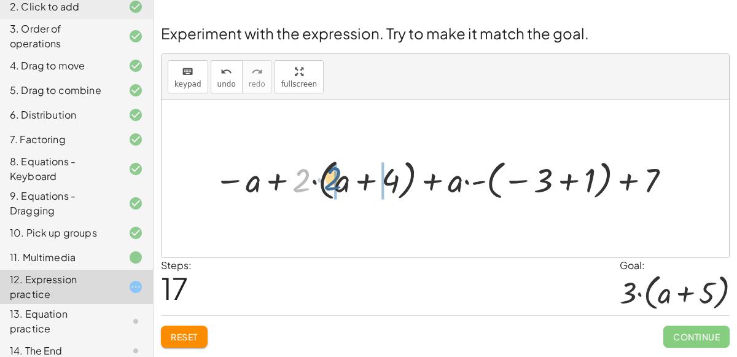
drag, startPoint x: 299, startPoint y: 180, endPoint x: 331, endPoint y: 177, distance: 32.0
click at [331, 177] on div at bounding box center [444, 178] width 473 height 50
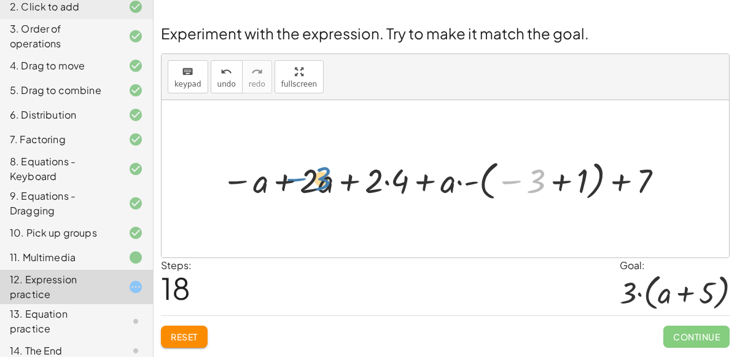
drag, startPoint x: 533, startPoint y: 180, endPoint x: 313, endPoint y: 176, distance: 219.8
click at [313, 176] on div at bounding box center [444, 179] width 458 height 48
drag, startPoint x: 451, startPoint y: 187, endPoint x: 556, endPoint y: 185, distance: 105.6
click at [556, 185] on div at bounding box center [444, 179] width 458 height 48
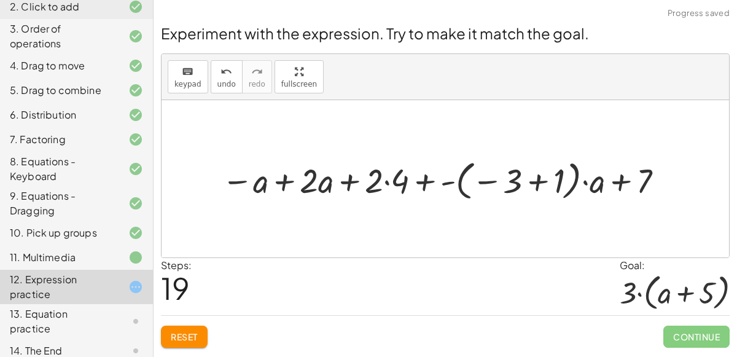
click at [304, 175] on div at bounding box center [444, 179] width 458 height 48
drag, startPoint x: 395, startPoint y: 175, endPoint x: 389, endPoint y: 180, distance: 7.9
click at [389, 180] on div at bounding box center [444, 179] width 458 height 48
drag, startPoint x: 642, startPoint y: 180, endPoint x: 640, endPoint y: 201, distance: 21.6
click at [640, 201] on div at bounding box center [444, 179] width 458 height 48
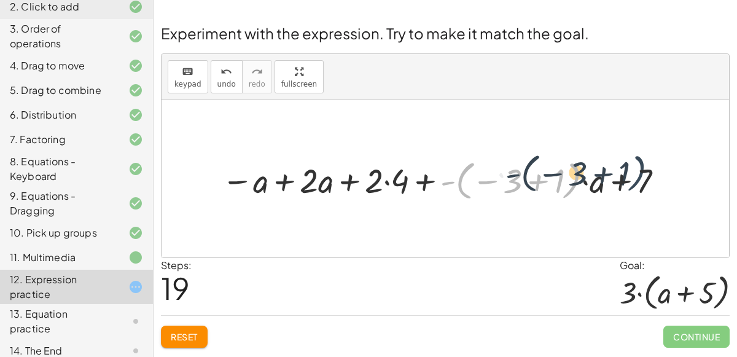
drag, startPoint x: 576, startPoint y: 177, endPoint x: 643, endPoint y: 169, distance: 66.7
click at [643, 169] on div at bounding box center [444, 179] width 458 height 48
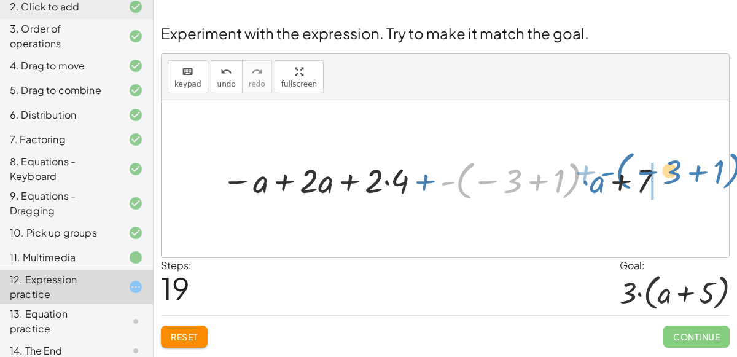
drag, startPoint x: 568, startPoint y: 174, endPoint x: 730, endPoint y: 165, distance: 161.7
click at [0, 0] on div "Experiment with the expression. Try to make it match the goal. keyboard keypad …" at bounding box center [0, 0] width 0 height 0
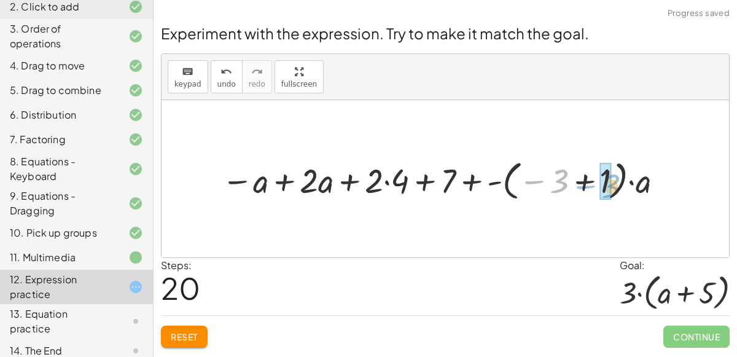
drag, startPoint x: 559, startPoint y: 171, endPoint x: 611, endPoint y: 176, distance: 51.8
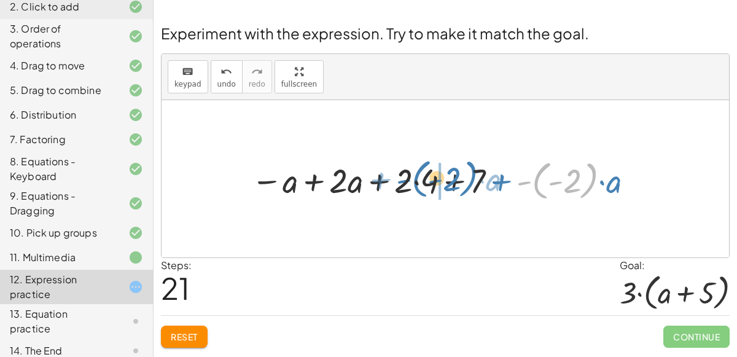
drag, startPoint x: 519, startPoint y: 182, endPoint x: 398, endPoint y: 180, distance: 120.9
click at [398, 180] on div at bounding box center [444, 179] width 398 height 48
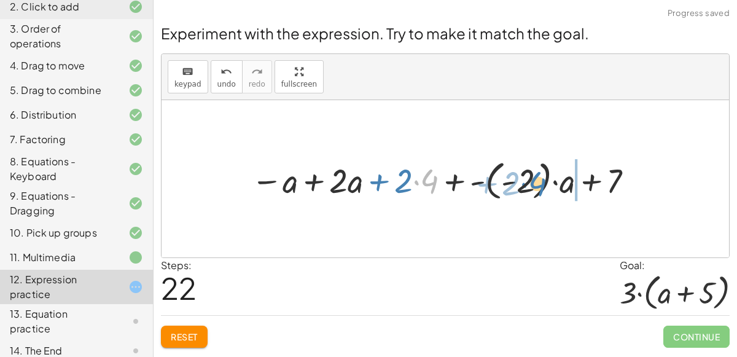
drag, startPoint x: 425, startPoint y: 177, endPoint x: 532, endPoint y: 180, distance: 107.4
click at [532, 180] on div at bounding box center [444, 179] width 398 height 48
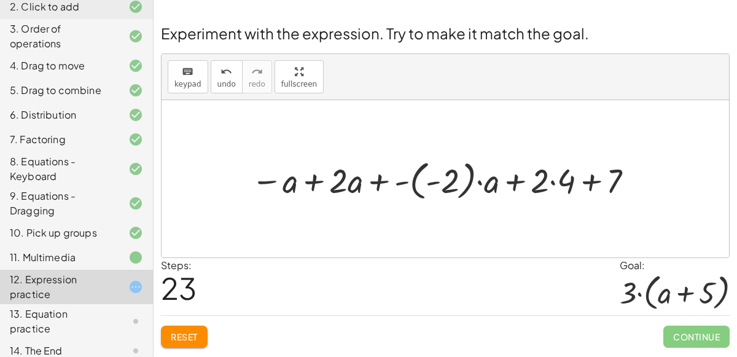
click at [198, 333] on button "Reset" at bounding box center [184, 336] width 47 height 22
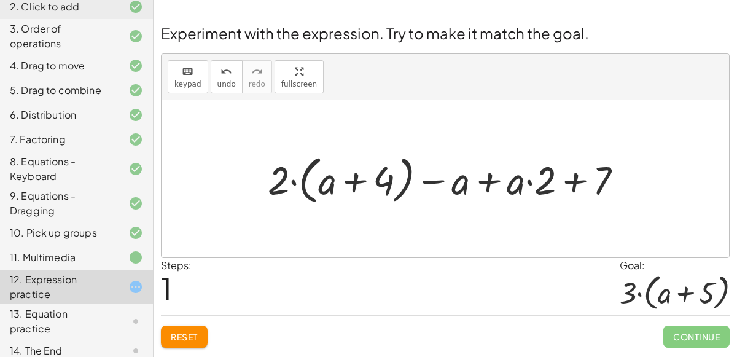
click at [195, 333] on span "Reset" at bounding box center [184, 336] width 27 height 11
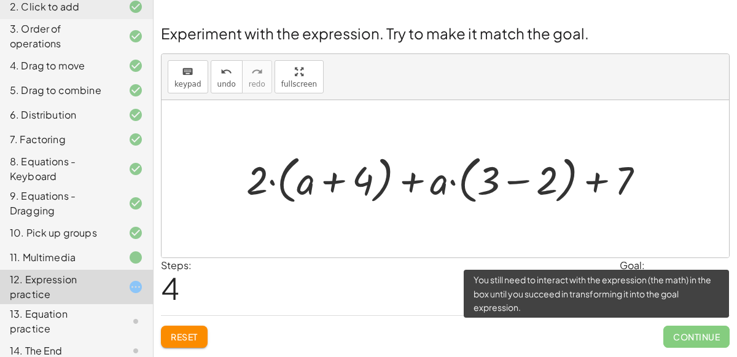
click at [686, 336] on span "Continue" at bounding box center [696, 336] width 66 height 22
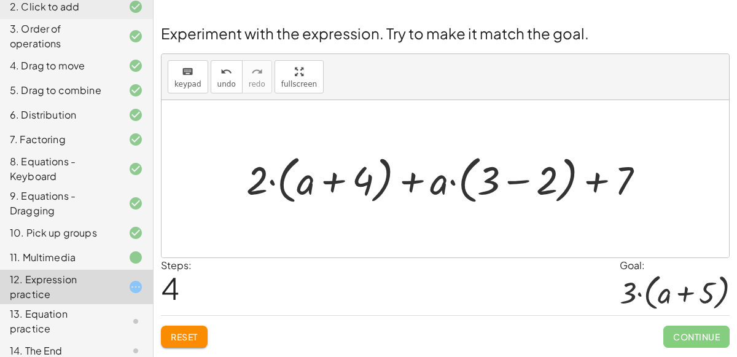
click at [186, 327] on button "Reset" at bounding box center [184, 336] width 47 height 22
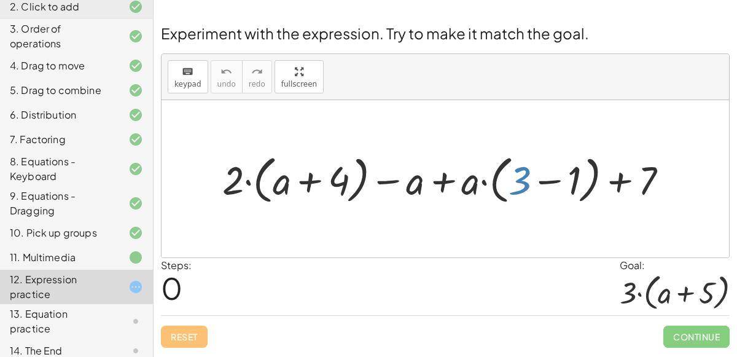
click at [520, 176] on div at bounding box center [449, 179] width 467 height 58
click at [467, 188] on div at bounding box center [449, 179] width 467 height 58
drag, startPoint x: 418, startPoint y: 185, endPoint x: 477, endPoint y: 189, distance: 59.1
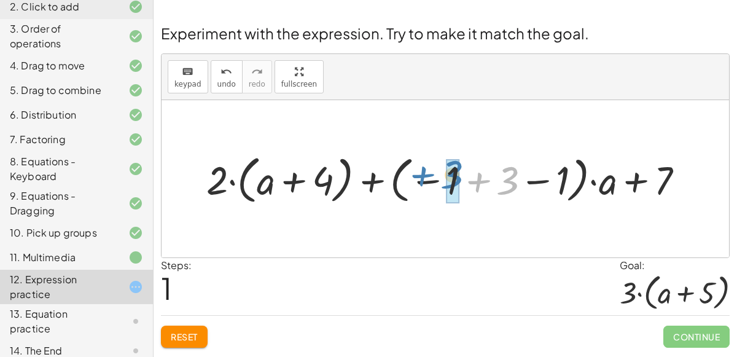
drag, startPoint x: 506, startPoint y: 177, endPoint x: 451, endPoint y: 171, distance: 56.2
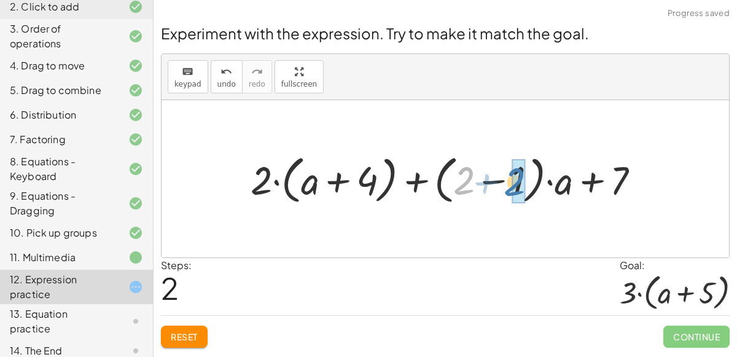
drag, startPoint x: 457, startPoint y: 177, endPoint x: 506, endPoint y: 178, distance: 49.7
click at [506, 178] on div at bounding box center [449, 179] width 411 height 58
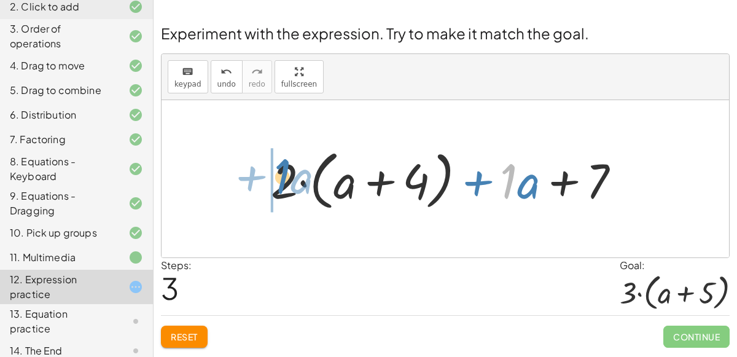
drag, startPoint x: 505, startPoint y: 176, endPoint x: 279, endPoint y: 171, distance: 225.9
click at [279, 171] on div at bounding box center [450, 179] width 371 height 71
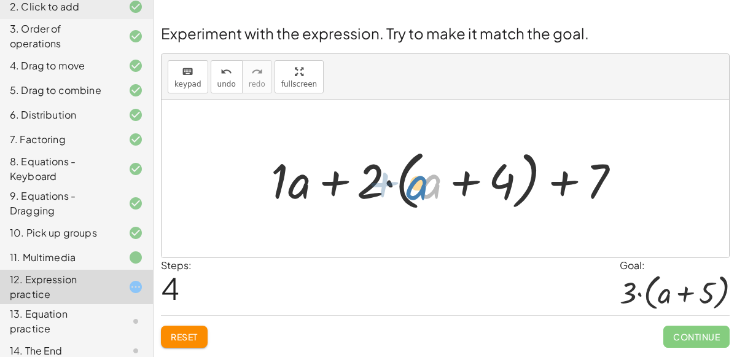
click at [417, 192] on div at bounding box center [450, 179] width 371 height 71
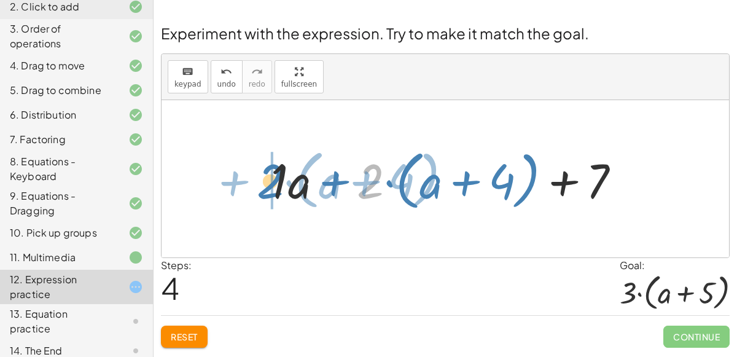
drag, startPoint x: 368, startPoint y: 177, endPoint x: 269, endPoint y: 178, distance: 98.8
click at [269, 178] on div at bounding box center [450, 179] width 371 height 71
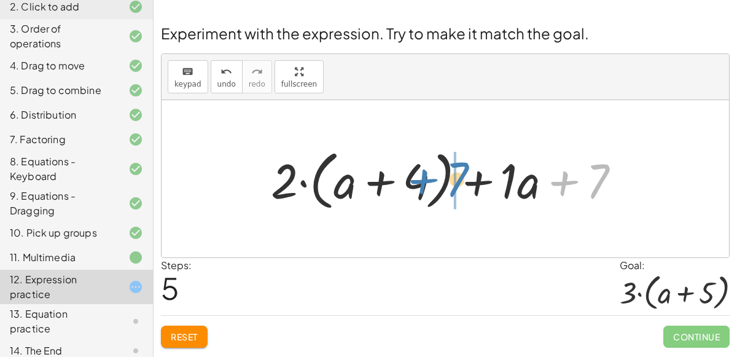
drag, startPoint x: 602, startPoint y: 179, endPoint x: 469, endPoint y: 176, distance: 133.2
click at [469, 176] on div at bounding box center [450, 179] width 371 height 71
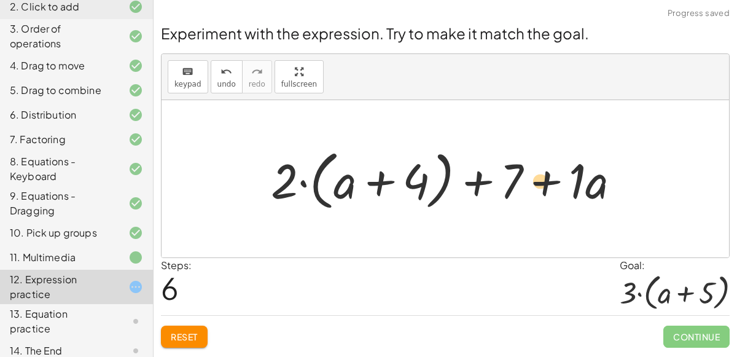
drag, startPoint x: 576, startPoint y: 183, endPoint x: 561, endPoint y: 186, distance: 15.0
click at [561, 186] on div at bounding box center [450, 179] width 371 height 71
drag, startPoint x: 354, startPoint y: 185, endPoint x: 418, endPoint y: 182, distance: 64.5
click at [418, 182] on div at bounding box center [450, 179] width 371 height 71
click at [415, 182] on div at bounding box center [450, 179] width 371 height 71
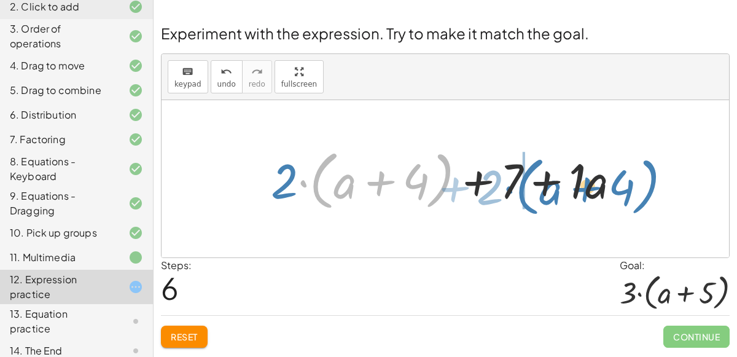
drag, startPoint x: 440, startPoint y: 161, endPoint x: 646, endPoint y: 167, distance: 205.7
click at [646, 167] on div "+ · 2 · ( + a + 4 ) − a + · a · ( + 3 − 1 ) + 7 + · 2 · ( + a + 4 ) + · ( − 1 +…" at bounding box center [444, 178] width 567 height 157
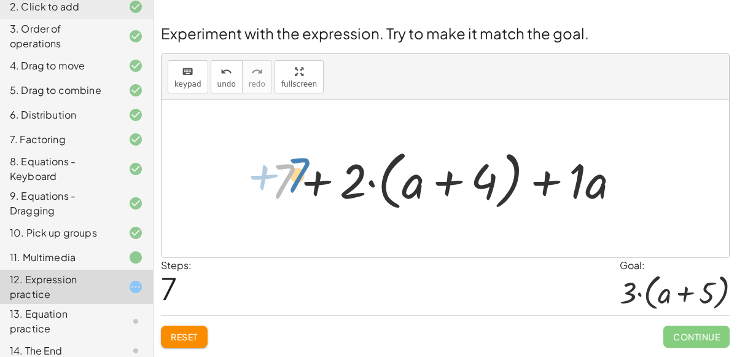
drag, startPoint x: 275, startPoint y: 169, endPoint x: 288, endPoint y: 163, distance: 14.6
click at [288, 163] on div at bounding box center [450, 179] width 371 height 71
drag, startPoint x: 581, startPoint y: 180, endPoint x: 487, endPoint y: 185, distance: 94.6
click at [487, 185] on div at bounding box center [450, 179] width 371 height 71
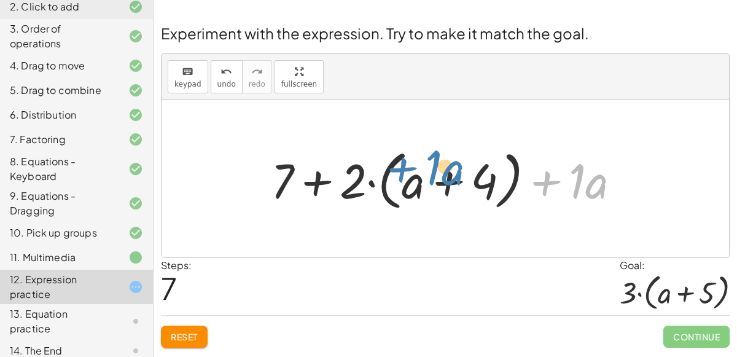
drag, startPoint x: 551, startPoint y: 184, endPoint x: 417, endPoint y: 173, distance: 134.8
click at [417, 173] on div at bounding box center [450, 179] width 371 height 71
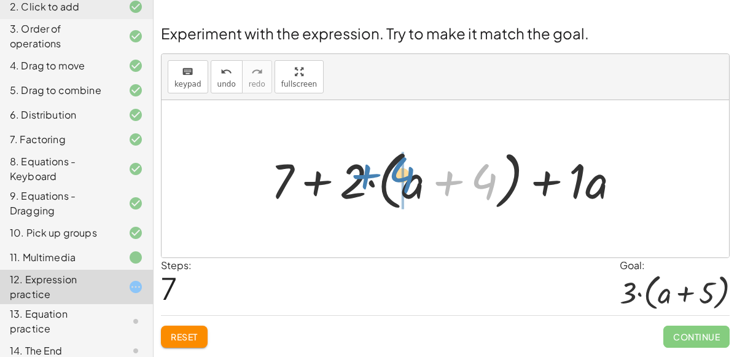
drag, startPoint x: 495, startPoint y: 190, endPoint x: 413, endPoint y: 183, distance: 81.9
click at [413, 183] on div at bounding box center [450, 179] width 371 height 71
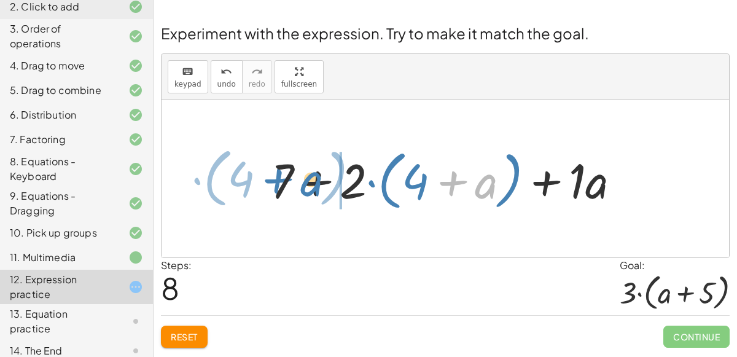
drag, startPoint x: 480, startPoint y: 182, endPoint x: 305, endPoint y: 180, distance: 175.0
click at [305, 180] on div at bounding box center [450, 179] width 371 height 71
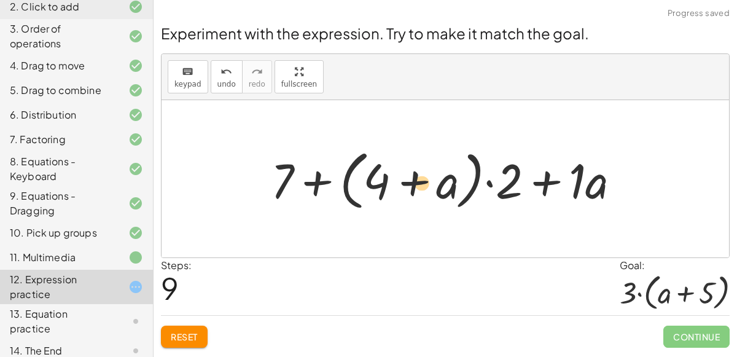
drag, startPoint x: 447, startPoint y: 180, endPoint x: 417, endPoint y: 180, distance: 29.5
click at [417, 180] on div at bounding box center [450, 179] width 371 height 71
drag, startPoint x: 440, startPoint y: 184, endPoint x: 488, endPoint y: 172, distance: 49.7
click at [488, 172] on div at bounding box center [450, 179] width 371 height 71
click at [405, 172] on div at bounding box center [450, 179] width 371 height 71
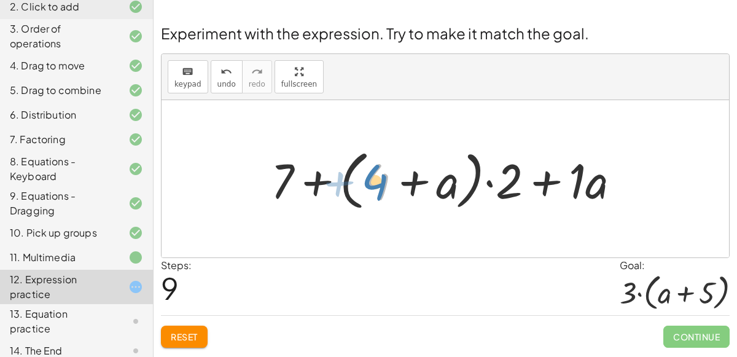
click at [377, 172] on div at bounding box center [450, 179] width 371 height 71
click at [562, 177] on div at bounding box center [450, 179] width 371 height 71
click at [525, 180] on div at bounding box center [450, 179] width 371 height 71
click at [287, 155] on div at bounding box center [450, 179] width 371 height 71
click at [287, 162] on div at bounding box center [450, 179] width 371 height 71
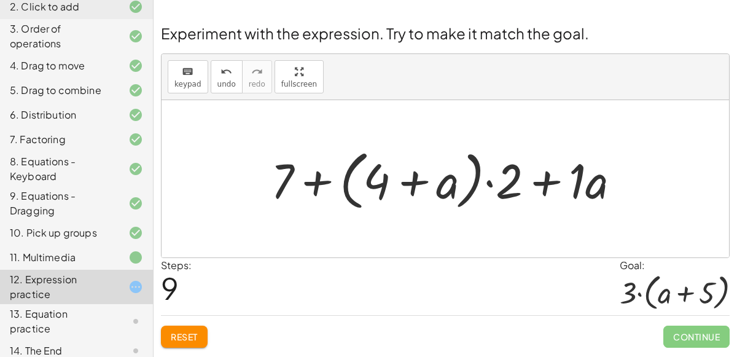
click at [301, 184] on div at bounding box center [450, 179] width 371 height 71
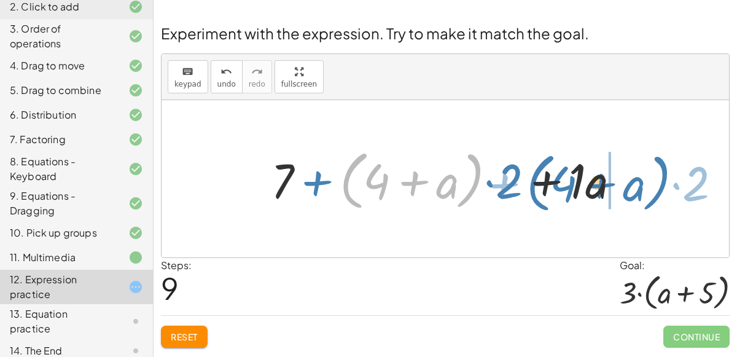
drag, startPoint x: 358, startPoint y: 176, endPoint x: 546, endPoint y: 179, distance: 187.8
click at [546, 179] on div at bounding box center [450, 179] width 371 height 71
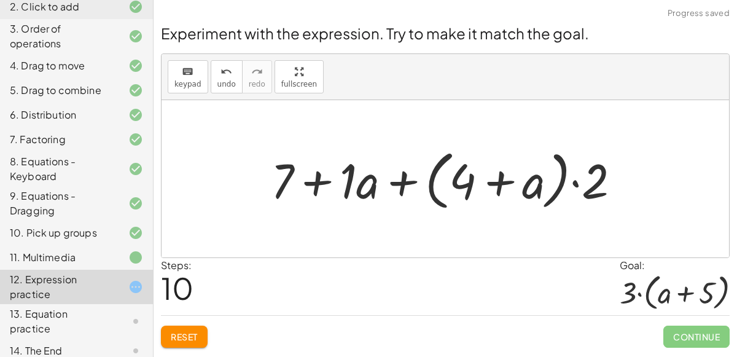
click at [330, 188] on div at bounding box center [450, 179] width 371 height 71
click at [390, 185] on div at bounding box center [450, 179] width 371 height 71
click at [557, 180] on div at bounding box center [450, 179] width 371 height 71
click at [586, 182] on div at bounding box center [450, 179] width 371 height 71
click at [559, 182] on div at bounding box center [450, 179] width 371 height 71
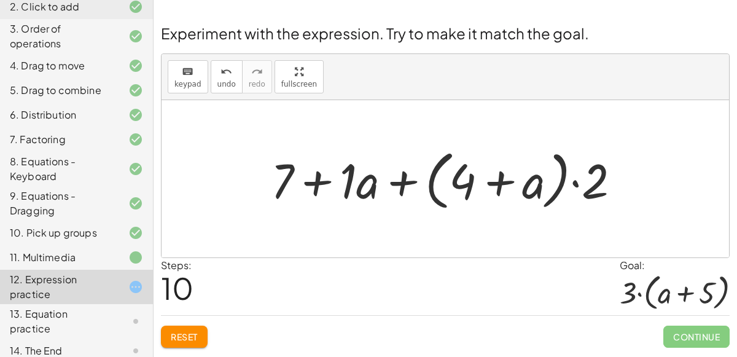
click at [533, 182] on div at bounding box center [450, 179] width 371 height 71
click at [596, 184] on div at bounding box center [450, 179] width 371 height 71
click at [506, 184] on div at bounding box center [450, 179] width 371 height 71
drag, startPoint x: 530, startPoint y: 184, endPoint x: 524, endPoint y: 187, distance: 6.3
click at [524, 187] on div at bounding box center [450, 179] width 371 height 71
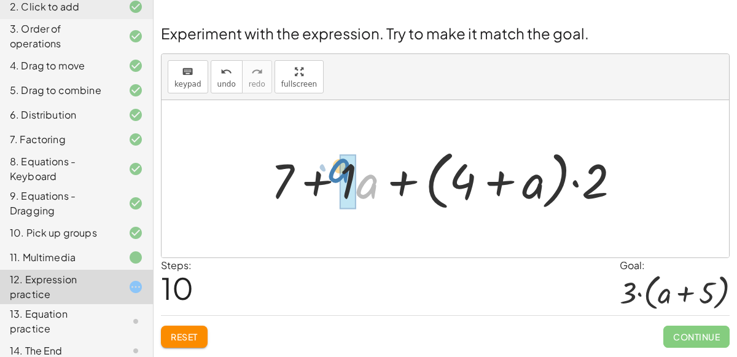
drag, startPoint x: 357, startPoint y: 179, endPoint x: 331, endPoint y: 163, distance: 30.8
click at [331, 163] on div at bounding box center [450, 179] width 371 height 71
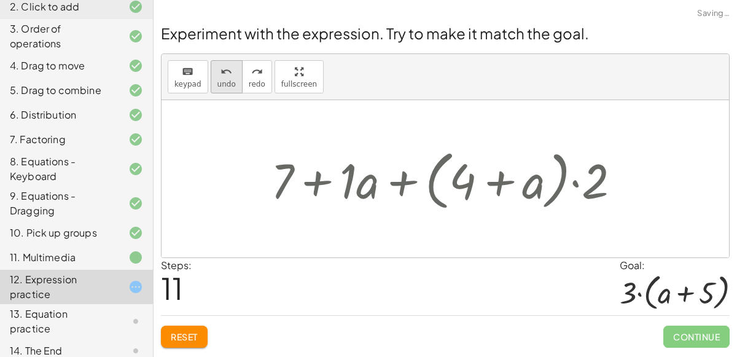
click at [222, 80] on span "undo" at bounding box center [226, 84] width 18 height 9
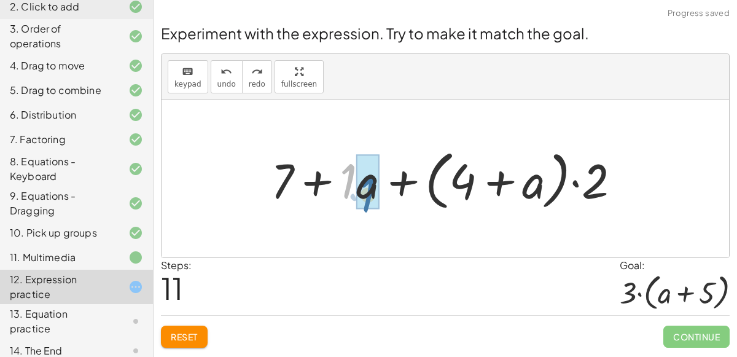
drag, startPoint x: 343, startPoint y: 172, endPoint x: 363, endPoint y: 184, distance: 23.7
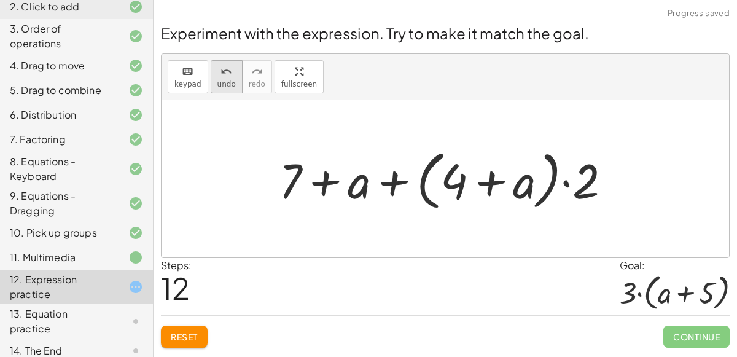
click at [219, 82] on span "undo" at bounding box center [226, 84] width 18 height 9
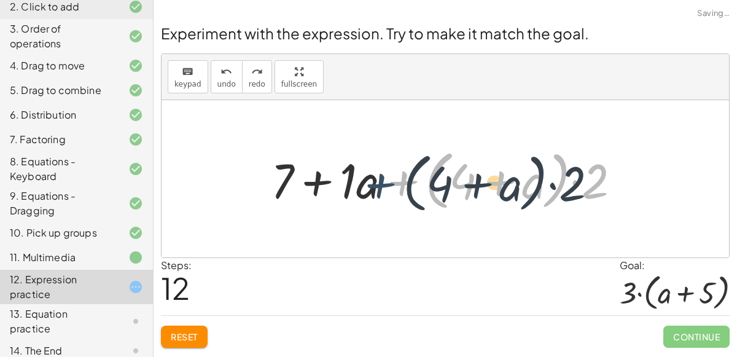
drag, startPoint x: 380, startPoint y: 187, endPoint x: 358, endPoint y: 188, distance: 21.6
click at [358, 188] on div at bounding box center [450, 179] width 371 height 71
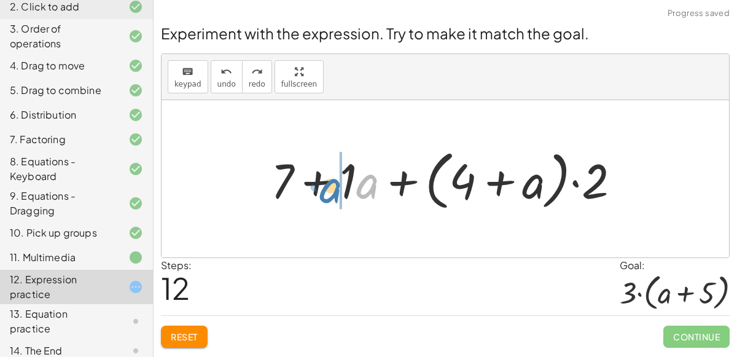
drag, startPoint x: 361, startPoint y: 183, endPoint x: 324, endPoint y: 187, distance: 37.1
click at [324, 187] on div at bounding box center [450, 179] width 371 height 71
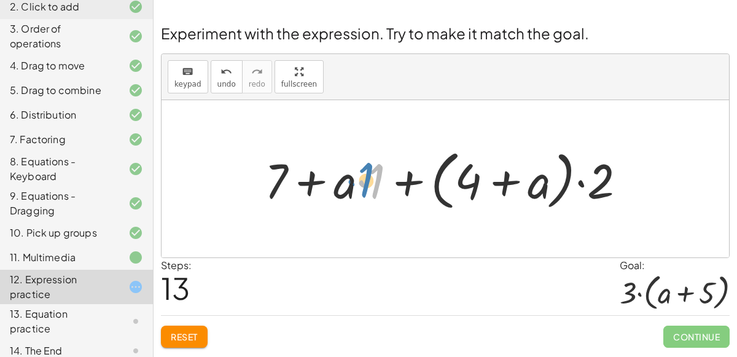
drag, startPoint x: 378, startPoint y: 177, endPoint x: 367, endPoint y: 176, distance: 10.5
click at [367, 176] on div at bounding box center [449, 179] width 383 height 71
drag, startPoint x: 352, startPoint y: 184, endPoint x: 513, endPoint y: 181, distance: 161.5
click at [513, 181] on div at bounding box center [449, 179] width 383 height 71
drag, startPoint x: 277, startPoint y: 177, endPoint x: 373, endPoint y: 177, distance: 95.1
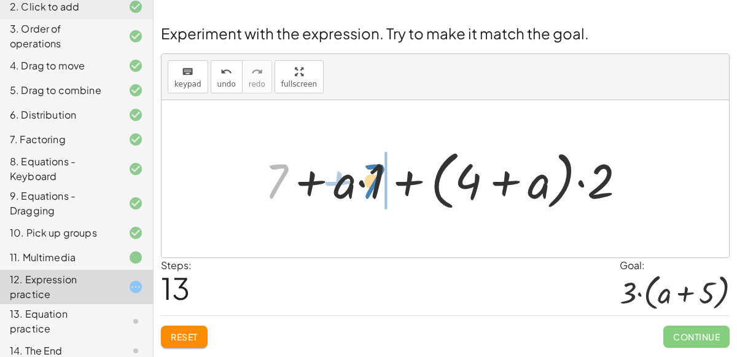
click at [373, 177] on div at bounding box center [449, 179] width 383 height 71
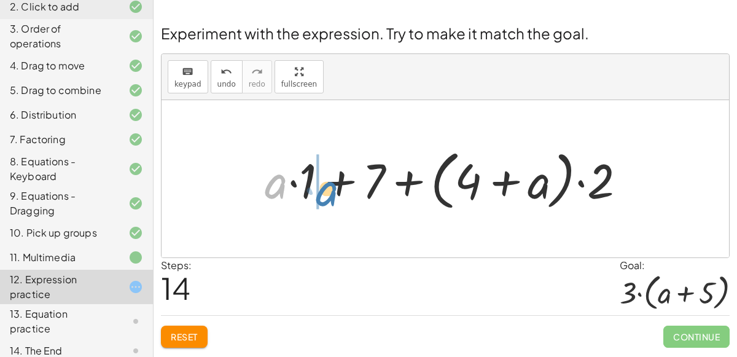
drag, startPoint x: 282, startPoint y: 184, endPoint x: 334, endPoint y: 192, distance: 52.1
click at [334, 192] on div at bounding box center [449, 179] width 383 height 71
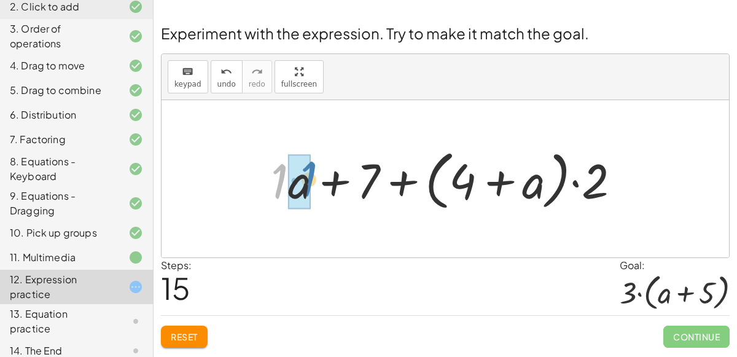
drag, startPoint x: 279, startPoint y: 185, endPoint x: 308, endPoint y: 183, distance: 29.0
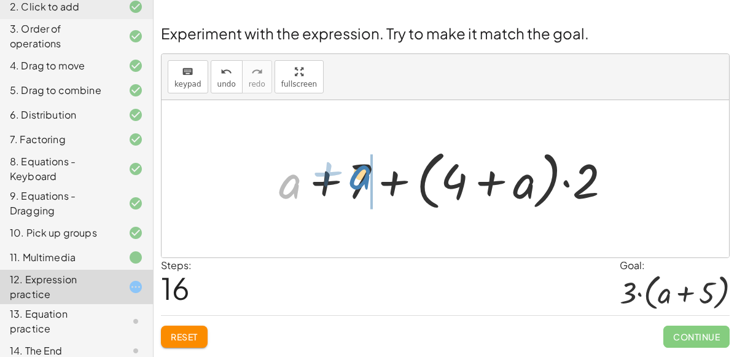
drag, startPoint x: 296, startPoint y: 184, endPoint x: 366, endPoint y: 175, distance: 71.2
click at [366, 175] on div at bounding box center [450, 179] width 354 height 71
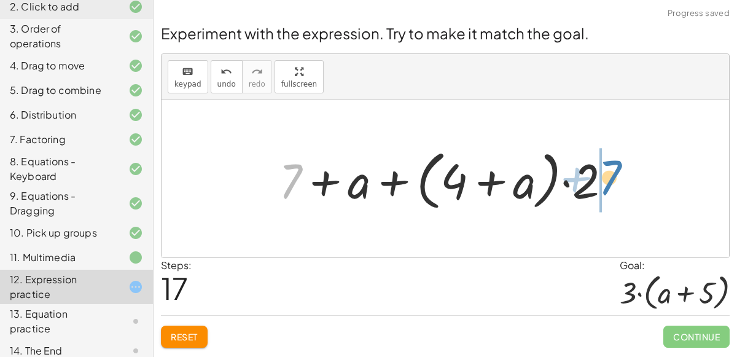
drag, startPoint x: 284, startPoint y: 179, endPoint x: 603, endPoint y: 175, distance: 319.2
click at [603, 175] on div at bounding box center [450, 179] width 354 height 71
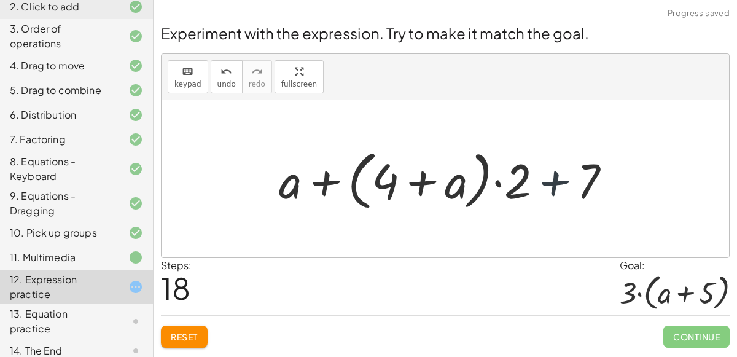
click at [568, 177] on div at bounding box center [450, 179] width 354 height 71
drag, startPoint x: 533, startPoint y: 175, endPoint x: 464, endPoint y: 172, distance: 69.4
click at [464, 172] on div at bounding box center [450, 179] width 354 height 71
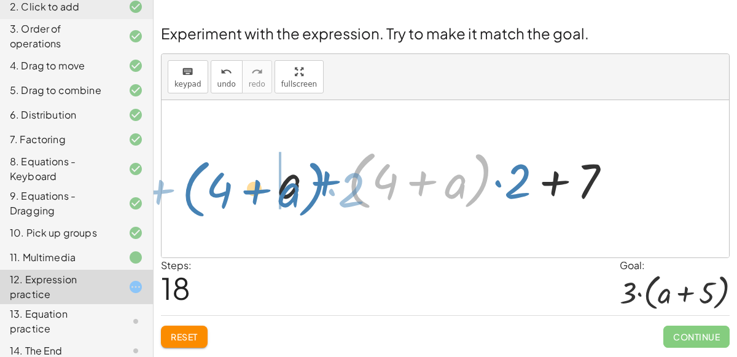
drag, startPoint x: 484, startPoint y: 180, endPoint x: 317, endPoint y: 189, distance: 167.8
click at [317, 189] on div at bounding box center [450, 179] width 354 height 71
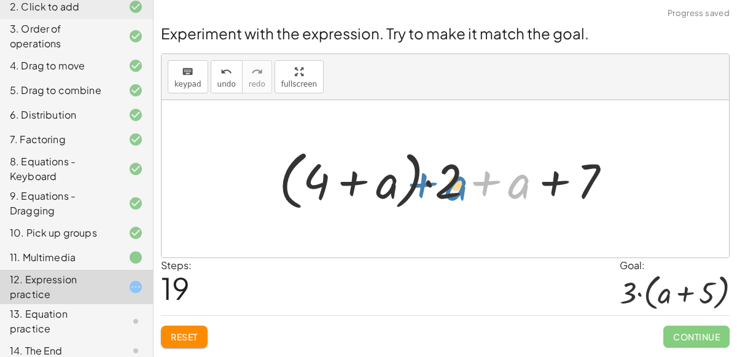
drag, startPoint x: 519, startPoint y: 184, endPoint x: 457, endPoint y: 185, distance: 62.0
click at [457, 185] on div at bounding box center [450, 179] width 354 height 71
click at [401, 182] on div at bounding box center [450, 179] width 354 height 71
click at [438, 180] on div at bounding box center [450, 179] width 354 height 71
click at [527, 188] on div at bounding box center [450, 179] width 354 height 71
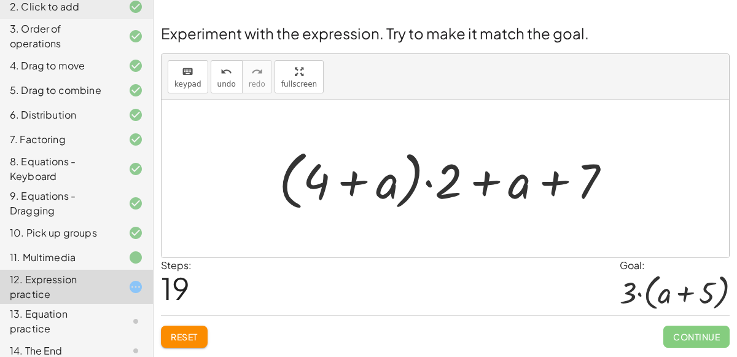
click at [559, 179] on div at bounding box center [450, 179] width 354 height 71
click at [492, 180] on div at bounding box center [450, 179] width 354 height 71
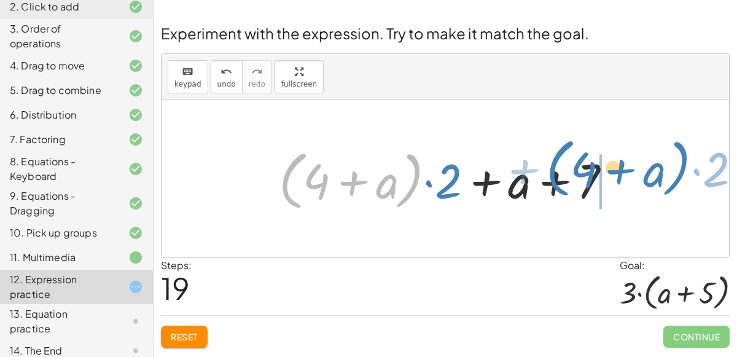
drag, startPoint x: 422, startPoint y: 179, endPoint x: 713, endPoint y: 159, distance: 291.6
click at [713, 159] on div "+ · 2 · ( + a + 4 ) − a + · a · ( + 3 − 1 ) + 7 + · 2 · ( + a + 4 ) + · ( − 1 +…" at bounding box center [444, 178] width 567 height 157
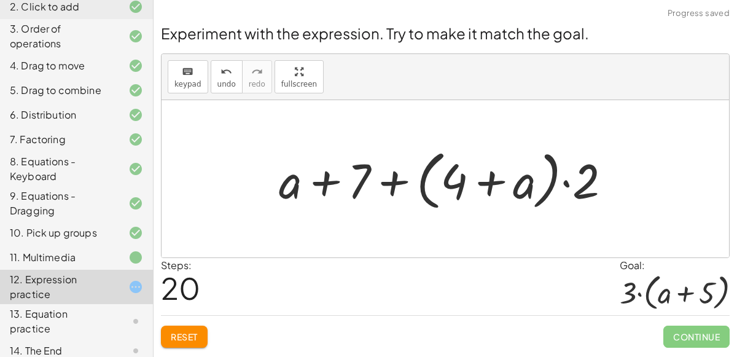
click at [354, 178] on div at bounding box center [450, 179] width 354 height 71
click at [392, 184] on div at bounding box center [450, 179] width 354 height 71
click at [563, 185] on div at bounding box center [450, 179] width 354 height 71
click at [566, 185] on div at bounding box center [450, 179] width 354 height 71
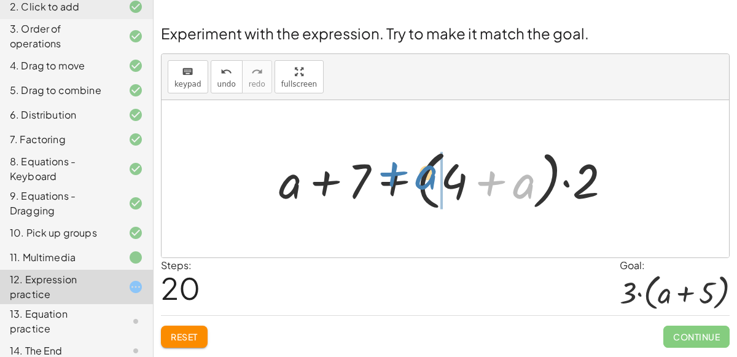
drag, startPoint x: 526, startPoint y: 188, endPoint x: 428, endPoint y: 179, distance: 98.0
click at [428, 179] on div at bounding box center [450, 179] width 354 height 71
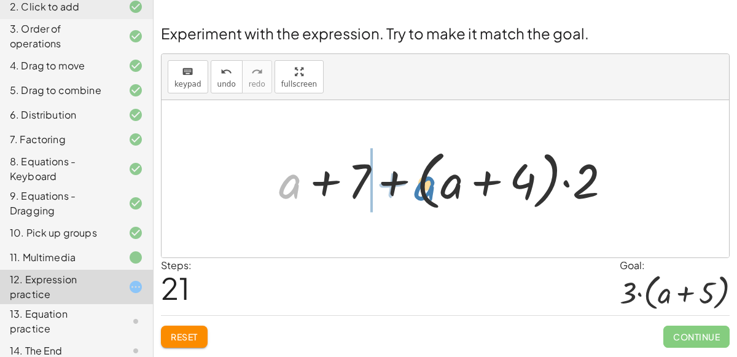
drag, startPoint x: 289, startPoint y: 188, endPoint x: 427, endPoint y: 190, distance: 137.5
click at [427, 190] on div at bounding box center [450, 179] width 354 height 71
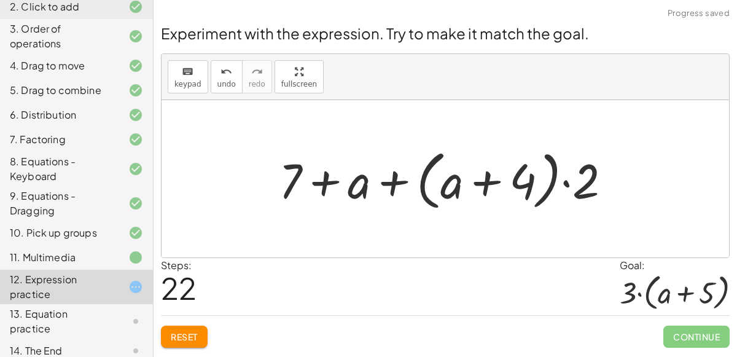
click at [382, 182] on div at bounding box center [450, 179] width 354 height 71
click at [390, 184] on div at bounding box center [450, 179] width 354 height 71
click at [587, 187] on div at bounding box center [450, 179] width 354 height 71
click at [570, 183] on div at bounding box center [450, 179] width 354 height 71
click at [171, 334] on span "Reset" at bounding box center [184, 336] width 27 height 11
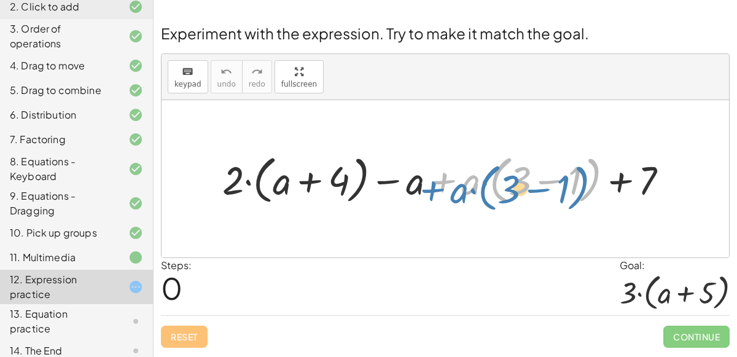
drag, startPoint x: 445, startPoint y: 180, endPoint x: 418, endPoint y: 188, distance: 28.0
click at [418, 188] on div at bounding box center [450, 179] width 468 height 58
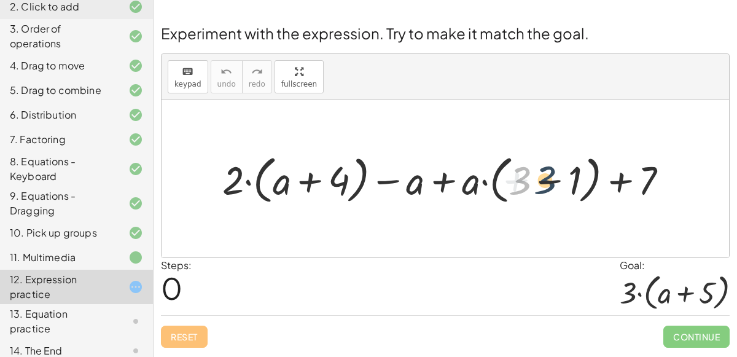
drag, startPoint x: 525, startPoint y: 181, endPoint x: 551, endPoint y: 180, distance: 25.8
click at [551, 180] on div at bounding box center [450, 179] width 468 height 58
drag, startPoint x: 648, startPoint y: 187, endPoint x: 707, endPoint y: 198, distance: 60.7
click at [551, 179] on div at bounding box center [450, 179] width 468 height 58
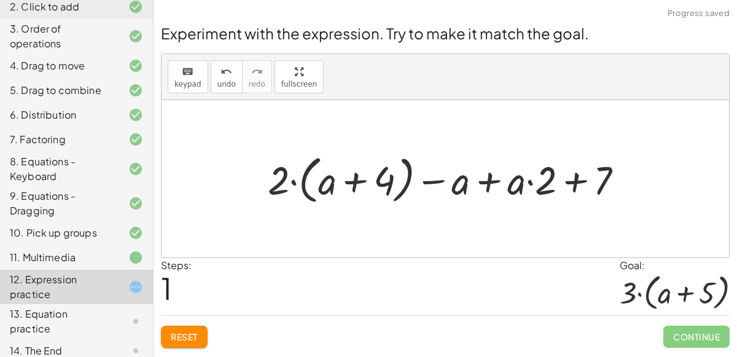
click at [357, 174] on div at bounding box center [450, 179] width 378 height 58
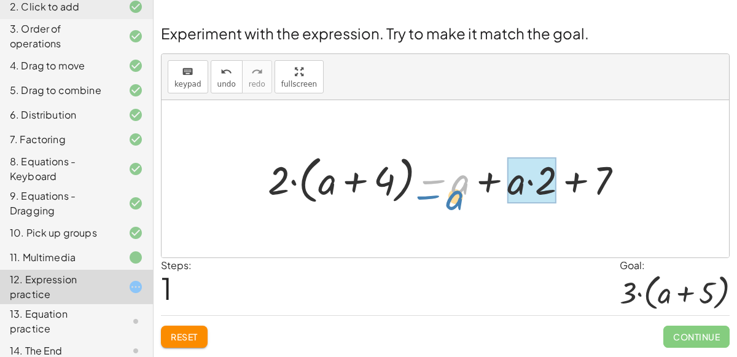
drag, startPoint x: 455, startPoint y: 182, endPoint x: 470, endPoint y: 194, distance: 19.2
click at [470, 194] on div at bounding box center [450, 179] width 378 height 58
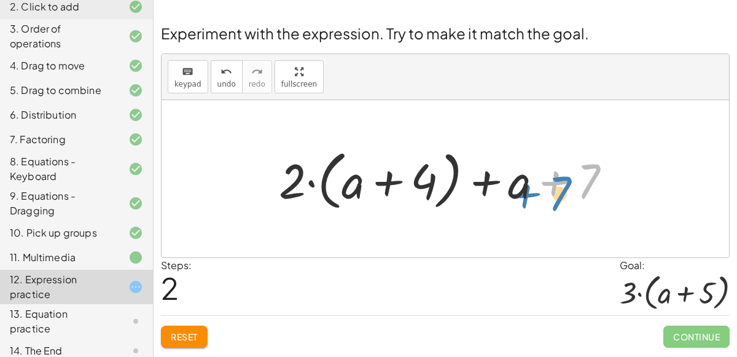
drag, startPoint x: 588, startPoint y: 171, endPoint x: 564, endPoint y: 183, distance: 26.6
click at [564, 183] on div at bounding box center [450, 179] width 354 height 71
click at [219, 88] on button "undo undo" at bounding box center [227, 76] width 32 height 33
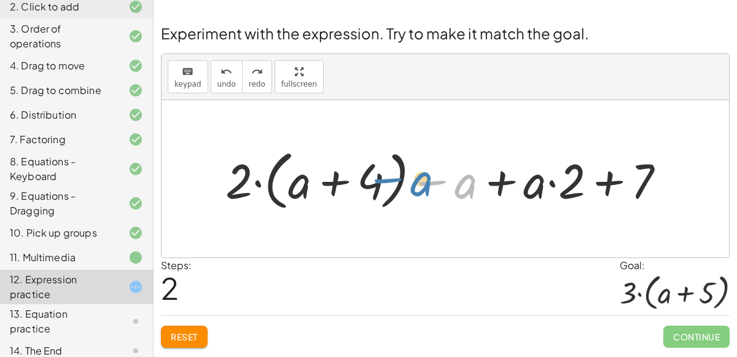
drag, startPoint x: 468, startPoint y: 182, endPoint x: 416, endPoint y: 180, distance: 52.8
click at [416, 180] on div at bounding box center [450, 179] width 462 height 71
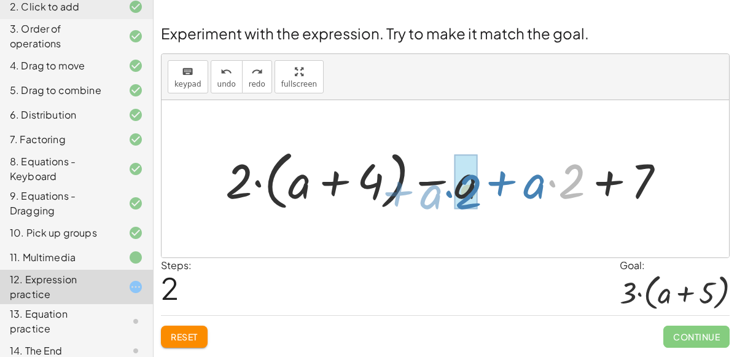
drag, startPoint x: 571, startPoint y: 185, endPoint x: 470, endPoint y: 195, distance: 102.4
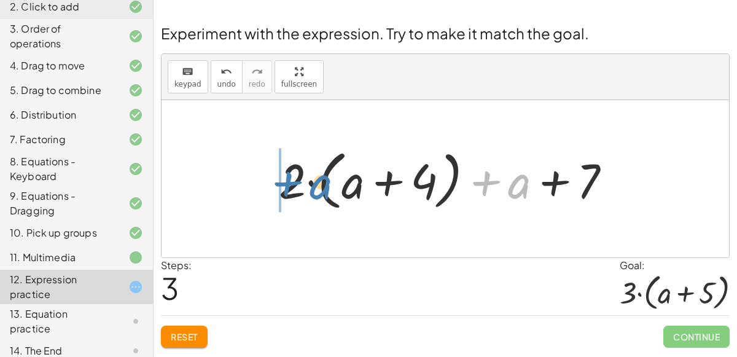
drag, startPoint x: 514, startPoint y: 184, endPoint x: 282, endPoint y: 167, distance: 233.3
click at [282, 167] on div at bounding box center [450, 179] width 354 height 71
click at [345, 188] on div at bounding box center [450, 179] width 354 height 71
click at [393, 179] on div at bounding box center [450, 179] width 354 height 71
click at [357, 187] on div at bounding box center [450, 179] width 354 height 71
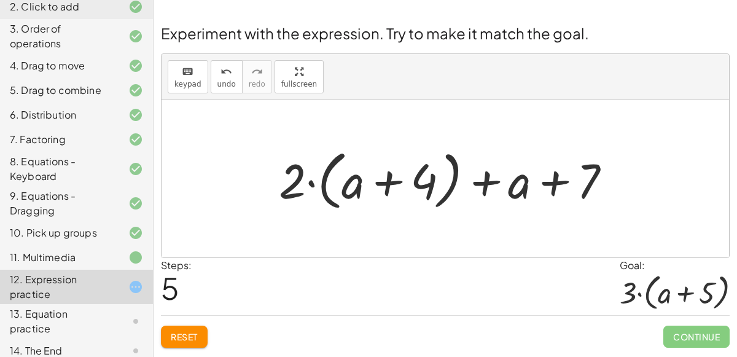
click at [314, 235] on div "+ · 2 · ( + a + 4 ) − a + · a · ( + 3 − 1 ) + 7 + · 2 · ( + a + 4 ) − a + · a ·…" at bounding box center [444, 178] width 567 height 157
click at [286, 192] on div at bounding box center [450, 179] width 354 height 71
click at [358, 189] on div at bounding box center [450, 179] width 354 height 71
click at [389, 185] on div at bounding box center [450, 179] width 354 height 71
click at [484, 180] on div at bounding box center [450, 179] width 354 height 71
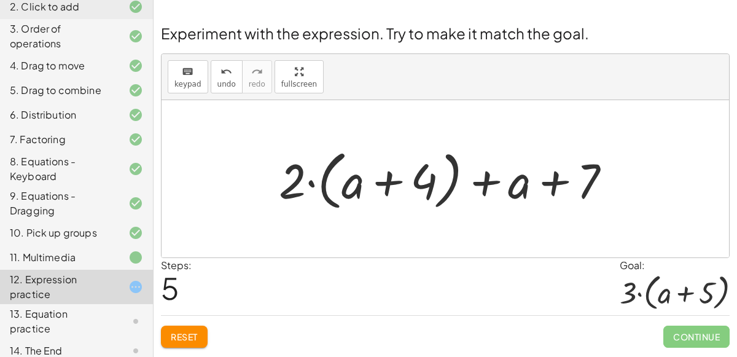
click at [198, 320] on div "Reset Continue" at bounding box center [445, 331] width 568 height 33
click at [199, 338] on button "Reset" at bounding box center [184, 336] width 47 height 22
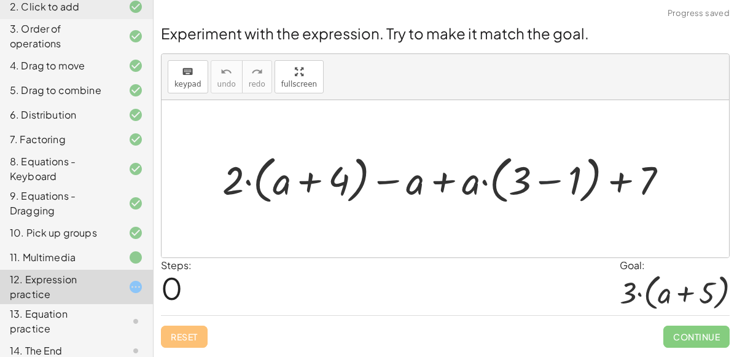
click at [552, 182] on div at bounding box center [450, 179] width 468 height 58
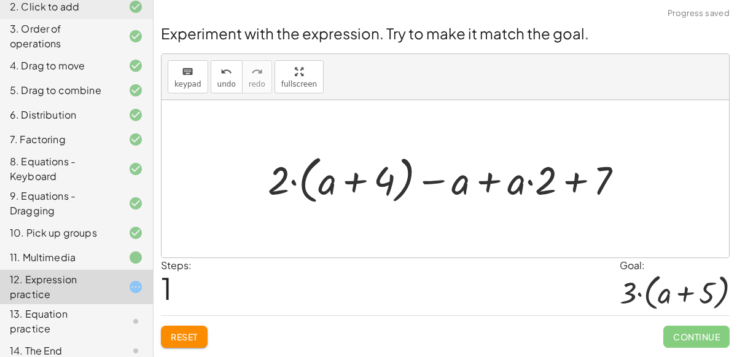
click at [495, 182] on div at bounding box center [450, 179] width 378 height 58
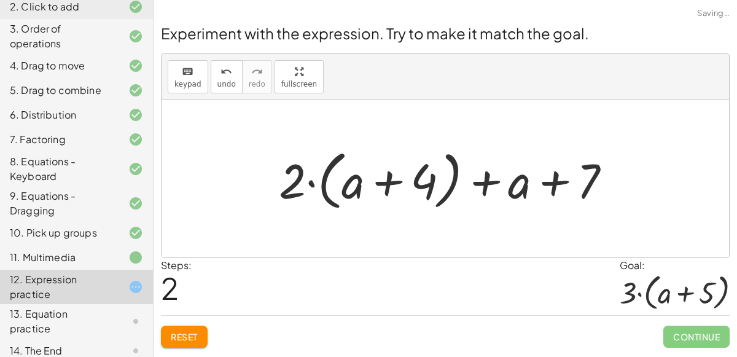
click at [547, 180] on div at bounding box center [450, 179] width 354 height 71
click at [187, 343] on button "Reset" at bounding box center [184, 336] width 47 height 22
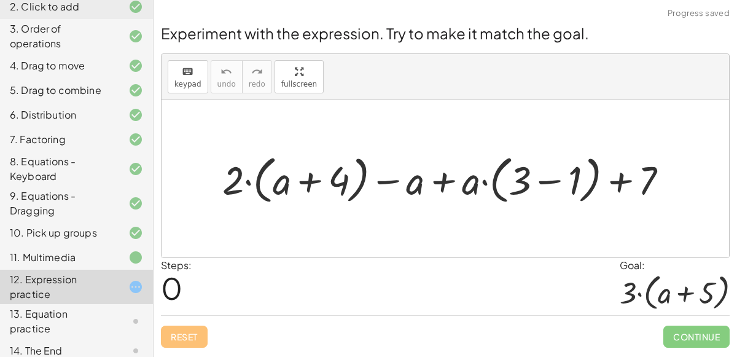
click at [447, 186] on div at bounding box center [450, 179] width 468 height 58
click at [441, 182] on div at bounding box center [450, 179] width 468 height 58
click at [397, 178] on div at bounding box center [450, 179] width 468 height 58
drag, startPoint x: 231, startPoint y: 179, endPoint x: 381, endPoint y: 179, distance: 149.8
click at [381, 179] on div at bounding box center [450, 179] width 468 height 58
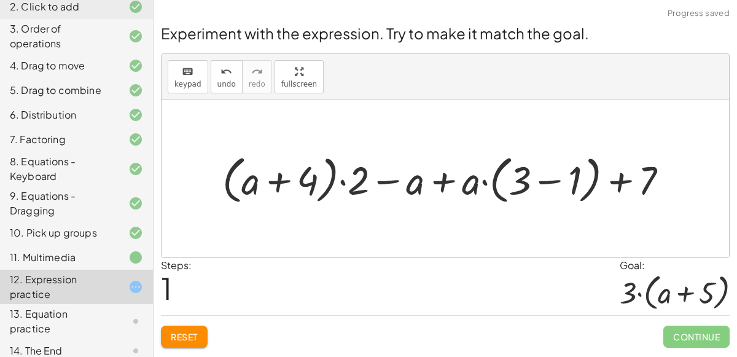
click at [395, 179] on div at bounding box center [450, 179] width 468 height 58
click at [544, 181] on div at bounding box center [450, 179] width 468 height 58
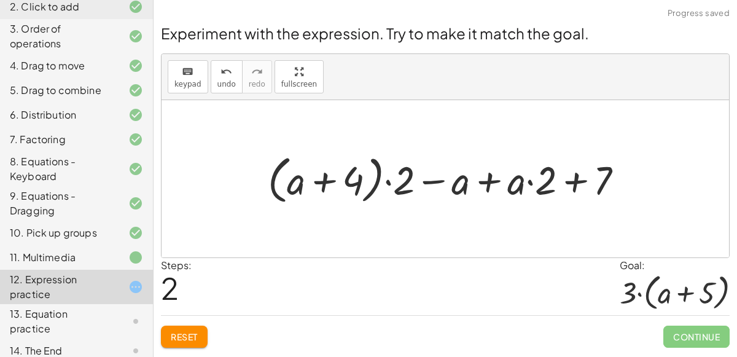
click at [579, 180] on div at bounding box center [450, 179] width 378 height 58
drag, startPoint x: 519, startPoint y: 183, endPoint x: 463, endPoint y: 183, distance: 55.9
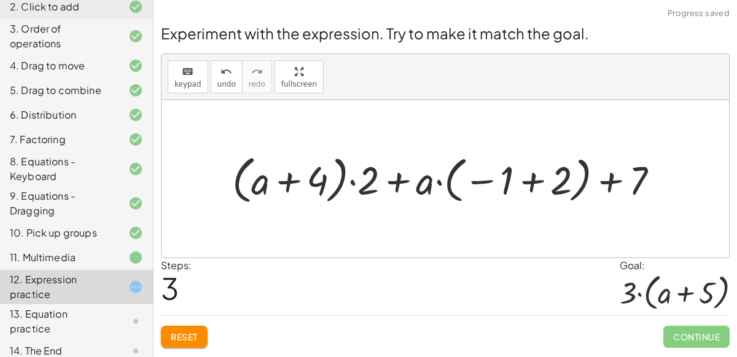
click at [611, 180] on div at bounding box center [450, 179] width 448 height 58
click at [524, 178] on div at bounding box center [450, 179] width 448 height 58
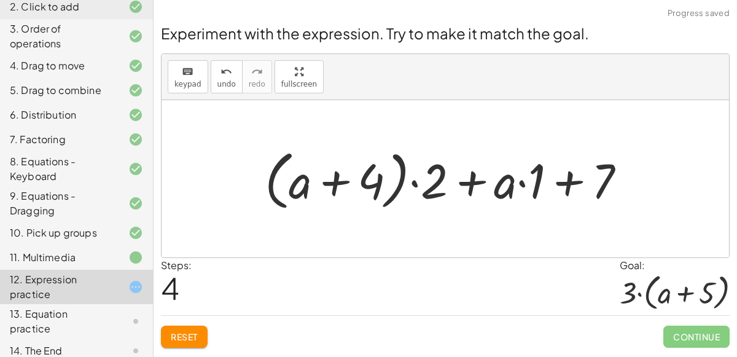
click at [563, 184] on div at bounding box center [449, 179] width 383 height 71
drag, startPoint x: 513, startPoint y: 184, endPoint x: 546, endPoint y: 182, distance: 33.8
click at [546, 182] on div at bounding box center [449, 179] width 383 height 71
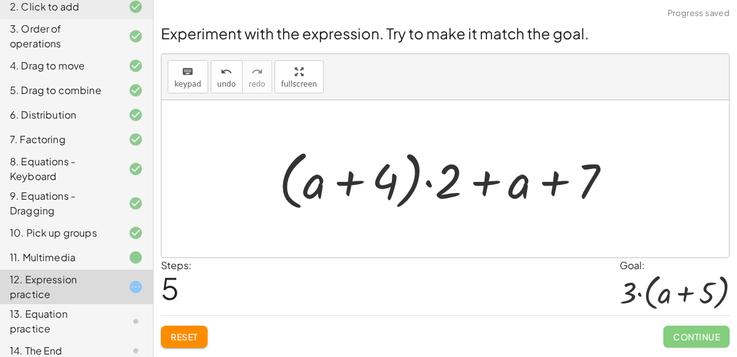
click at [561, 183] on div at bounding box center [450, 179] width 354 height 71
click at [446, 182] on div at bounding box center [450, 179] width 354 height 71
click at [421, 182] on div at bounding box center [450, 179] width 354 height 71
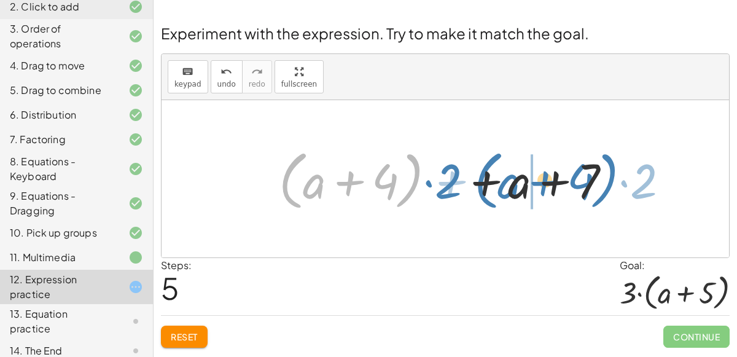
drag, startPoint x: 417, startPoint y: 190, endPoint x: 619, endPoint y: 192, distance: 202.6
click at [619, 192] on div at bounding box center [450, 179] width 354 height 71
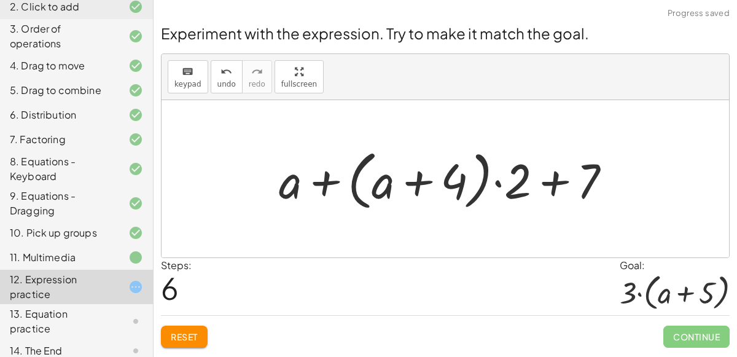
click at [289, 188] on div at bounding box center [450, 179] width 354 height 71
click at [320, 180] on div at bounding box center [450, 179] width 354 height 71
drag, startPoint x: 279, startPoint y: 191, endPoint x: 420, endPoint y: 192, distance: 141.8
click at [420, 192] on div at bounding box center [450, 179] width 354 height 71
drag, startPoint x: 386, startPoint y: 189, endPoint x: 476, endPoint y: 189, distance: 89.6
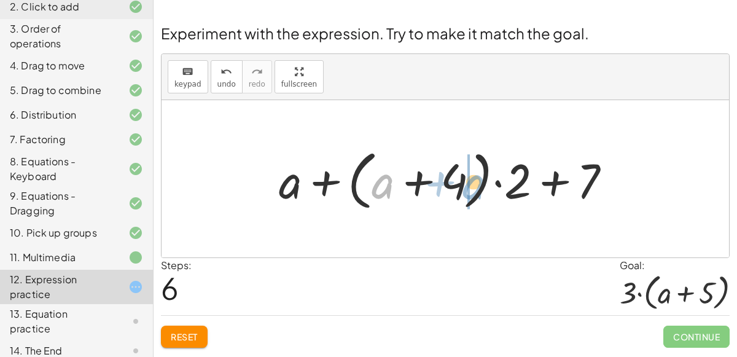
click at [476, 189] on div at bounding box center [450, 179] width 354 height 71
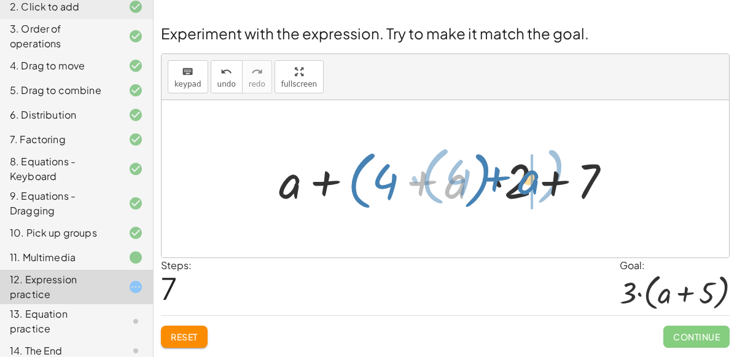
drag, startPoint x: 450, startPoint y: 182, endPoint x: 523, endPoint y: 178, distance: 73.2
click at [523, 178] on div at bounding box center [450, 179] width 354 height 71
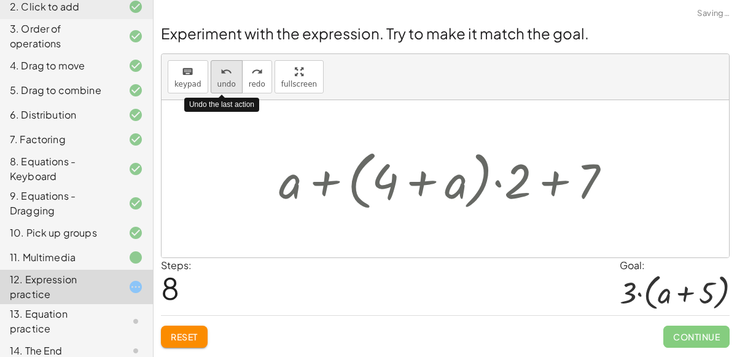
click at [219, 80] on span "undo" at bounding box center [226, 84] width 18 height 9
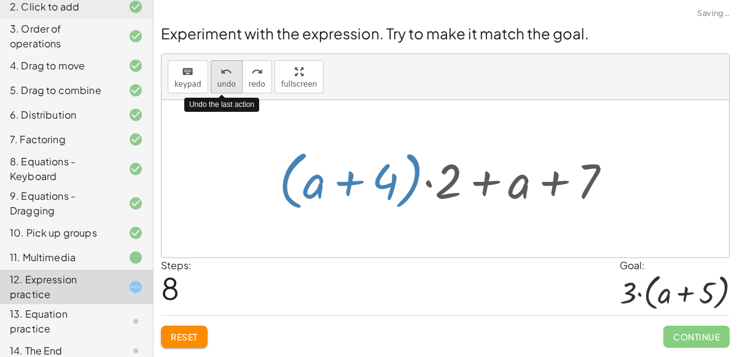
click at [219, 80] on span "undo" at bounding box center [226, 84] width 18 height 9
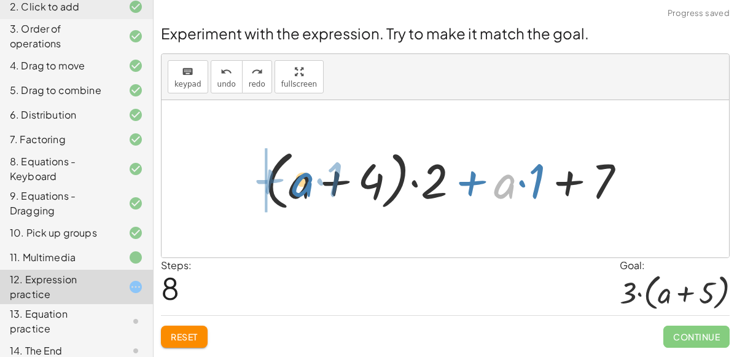
drag, startPoint x: 501, startPoint y: 197, endPoint x: 292, endPoint y: 195, distance: 208.7
click at [292, 195] on div at bounding box center [449, 179] width 383 height 71
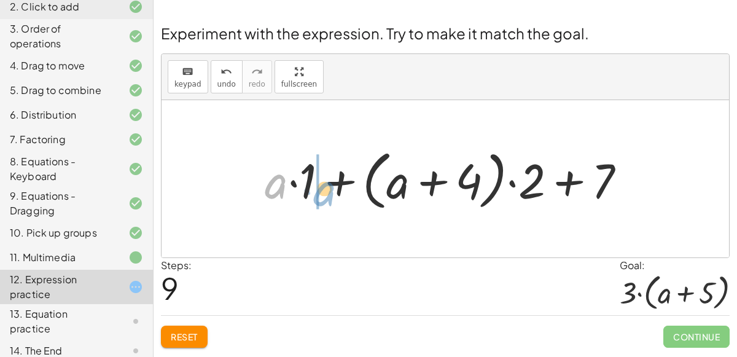
drag, startPoint x: 278, startPoint y: 187, endPoint x: 327, endPoint y: 193, distance: 49.0
click at [327, 193] on div at bounding box center [449, 179] width 383 height 71
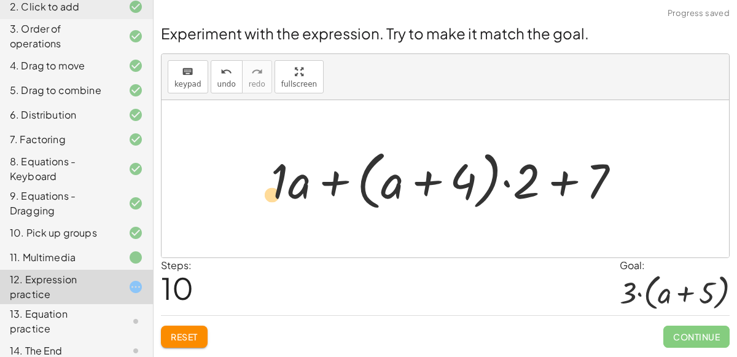
drag, startPoint x: 281, startPoint y: 179, endPoint x: 274, endPoint y: 192, distance: 14.6
click at [274, 192] on div at bounding box center [450, 179] width 371 height 71
drag, startPoint x: 295, startPoint y: 188, endPoint x: 403, endPoint y: 192, distance: 108.7
click at [403, 192] on div at bounding box center [450, 179] width 371 height 71
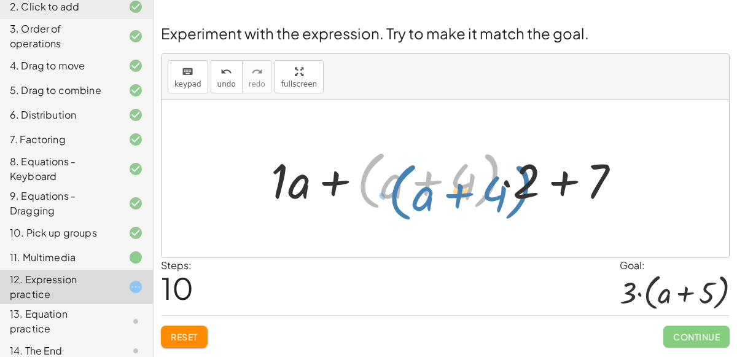
drag, startPoint x: 362, startPoint y: 185, endPoint x: 393, endPoint y: 197, distance: 33.4
click at [393, 197] on div at bounding box center [450, 179] width 371 height 71
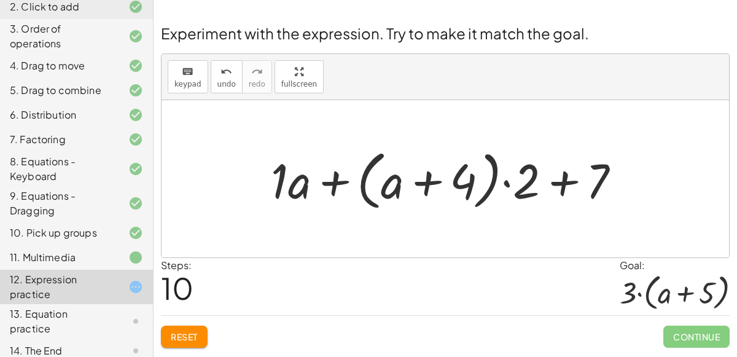
click at [562, 179] on div at bounding box center [450, 179] width 371 height 71
click at [514, 182] on div at bounding box center [450, 179] width 371 height 71
click at [511, 180] on div at bounding box center [450, 179] width 371 height 71
click at [506, 181] on div at bounding box center [450, 179] width 371 height 71
click at [425, 195] on div at bounding box center [450, 179] width 371 height 71
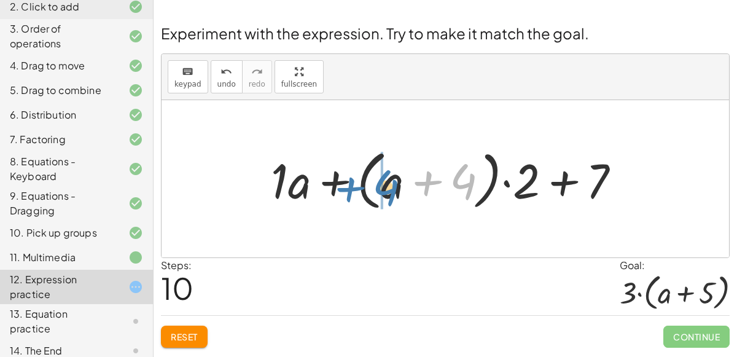
drag, startPoint x: 460, startPoint y: 182, endPoint x: 378, endPoint y: 187, distance: 82.4
click at [378, 187] on div at bounding box center [450, 179] width 371 height 71
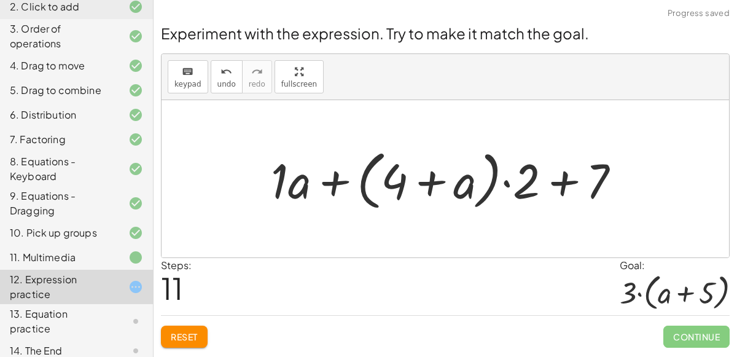
click at [337, 184] on div at bounding box center [450, 179] width 371 height 71
drag, startPoint x: 280, startPoint y: 184, endPoint x: 309, endPoint y: 194, distance: 31.3
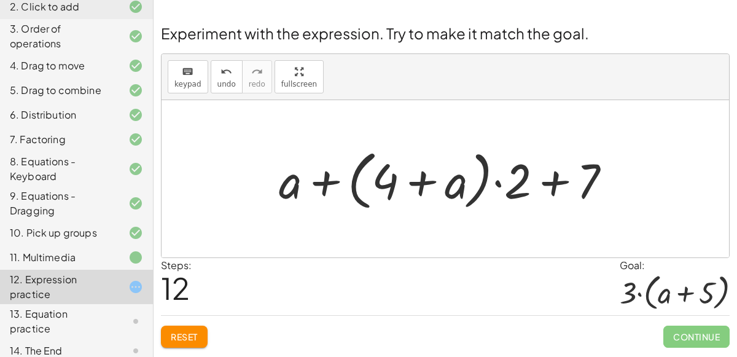
click at [130, 314] on icon at bounding box center [135, 321] width 15 height 15
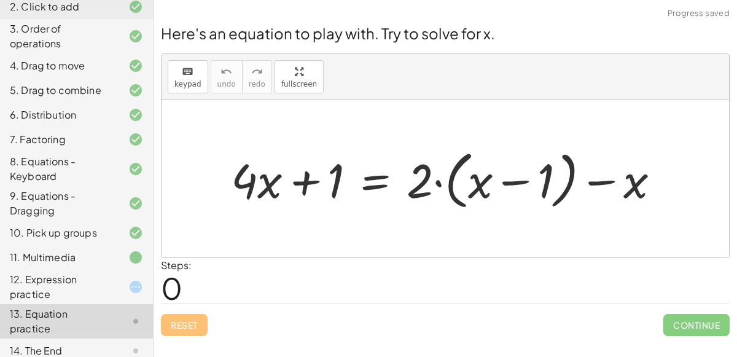
click at [141, 284] on icon at bounding box center [135, 286] width 15 height 15
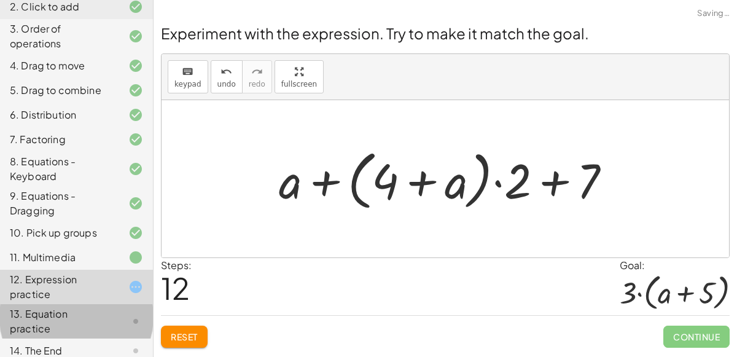
click at [133, 320] on icon at bounding box center [135, 321] width 15 height 15
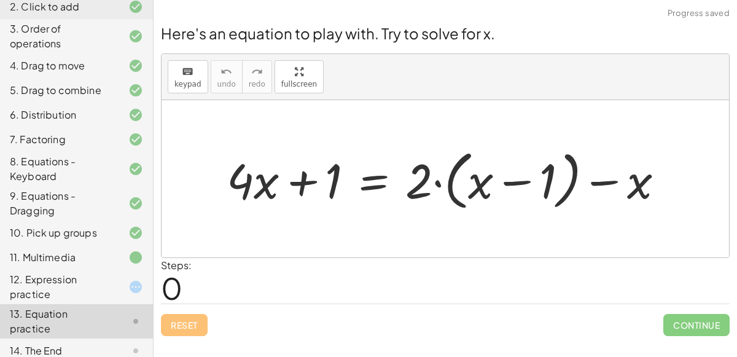
click at [136, 287] on icon at bounding box center [135, 286] width 15 height 15
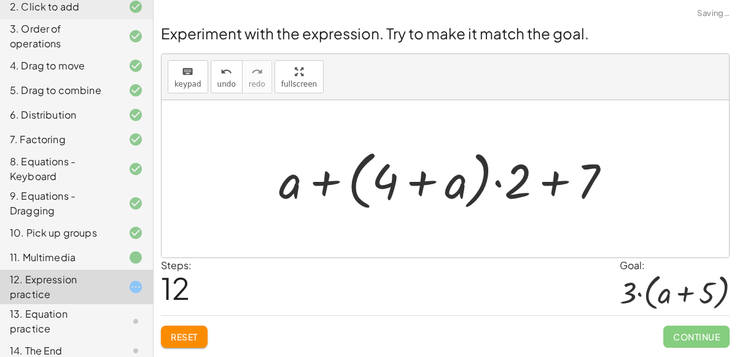
click at [188, 325] on button "Reset" at bounding box center [184, 336] width 47 height 22
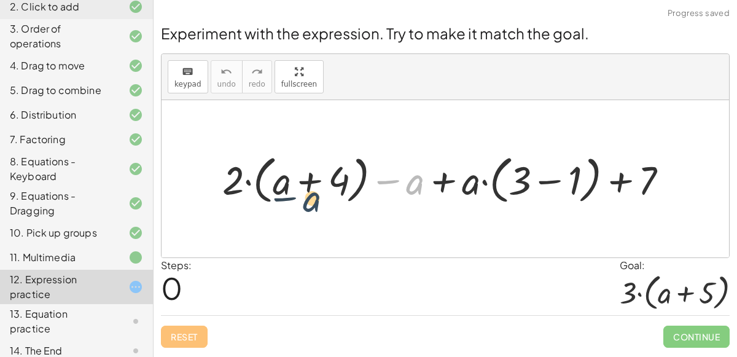
drag, startPoint x: 411, startPoint y: 186, endPoint x: 277, endPoint y: 197, distance: 134.3
click at [277, 197] on div at bounding box center [450, 179] width 468 height 58
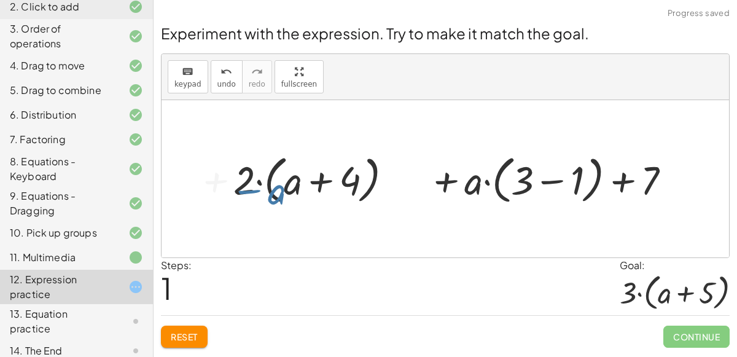
click at [277, 197] on div at bounding box center [444, 179] width 498 height 58
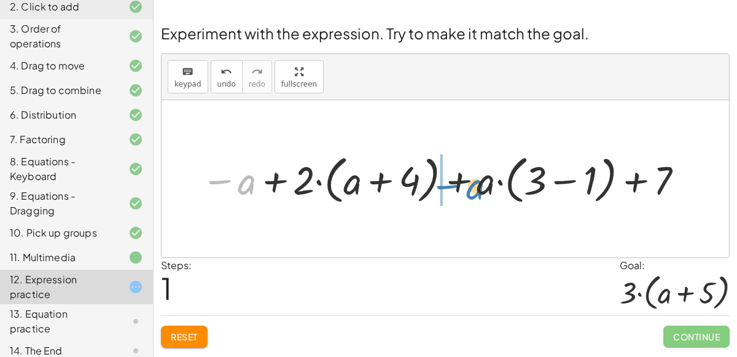
drag, startPoint x: 246, startPoint y: 188, endPoint x: 473, endPoint y: 191, distance: 226.5
click at [473, 191] on div at bounding box center [444, 179] width 498 height 58
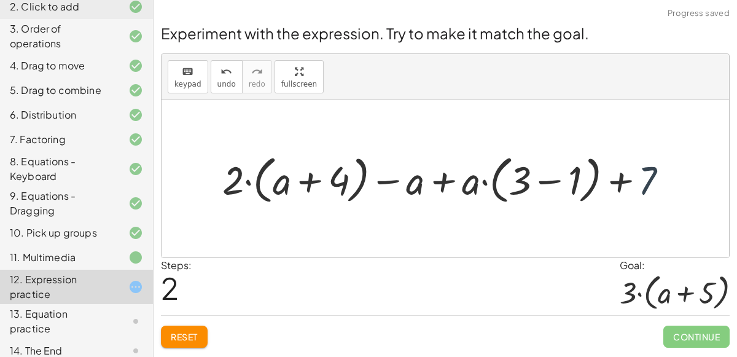
click at [642, 175] on div at bounding box center [450, 179] width 468 height 58
drag, startPoint x: 643, startPoint y: 175, endPoint x: 522, endPoint y: 179, distance: 121.0
click at [522, 179] on div at bounding box center [450, 179] width 468 height 58
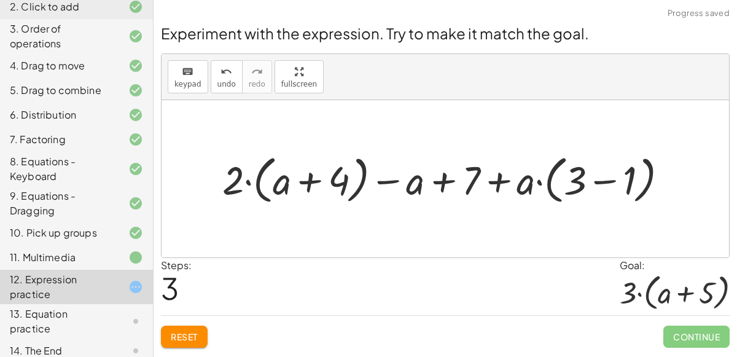
click at [453, 179] on div at bounding box center [450, 179] width 468 height 58
click at [497, 184] on div at bounding box center [450, 179] width 468 height 58
drag, startPoint x: 461, startPoint y: 174, endPoint x: 653, endPoint y: 176, distance: 191.5
click at [653, 176] on div at bounding box center [450, 179] width 468 height 58
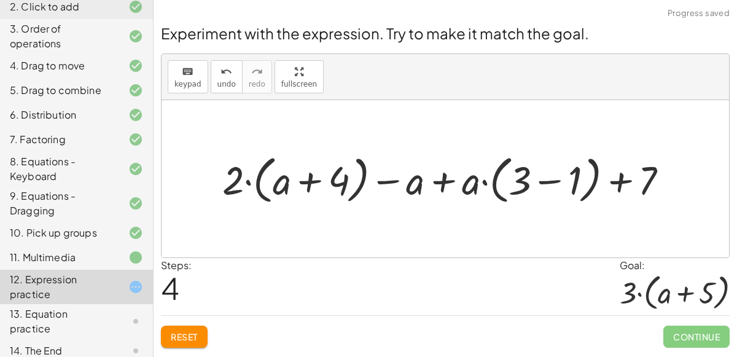
click at [446, 179] on div at bounding box center [450, 179] width 468 height 58
click at [438, 179] on div at bounding box center [450, 179] width 468 height 58
click at [393, 181] on div at bounding box center [450, 179] width 468 height 58
click at [556, 182] on div at bounding box center [450, 179] width 468 height 58
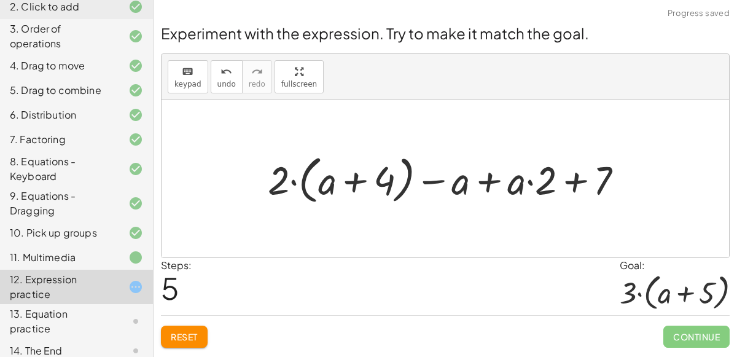
click at [571, 180] on div at bounding box center [450, 179] width 378 height 58
click at [529, 182] on div at bounding box center [450, 179] width 378 height 58
click at [491, 180] on div at bounding box center [450, 179] width 378 height 58
